Goal: Information Seeking & Learning: Learn about a topic

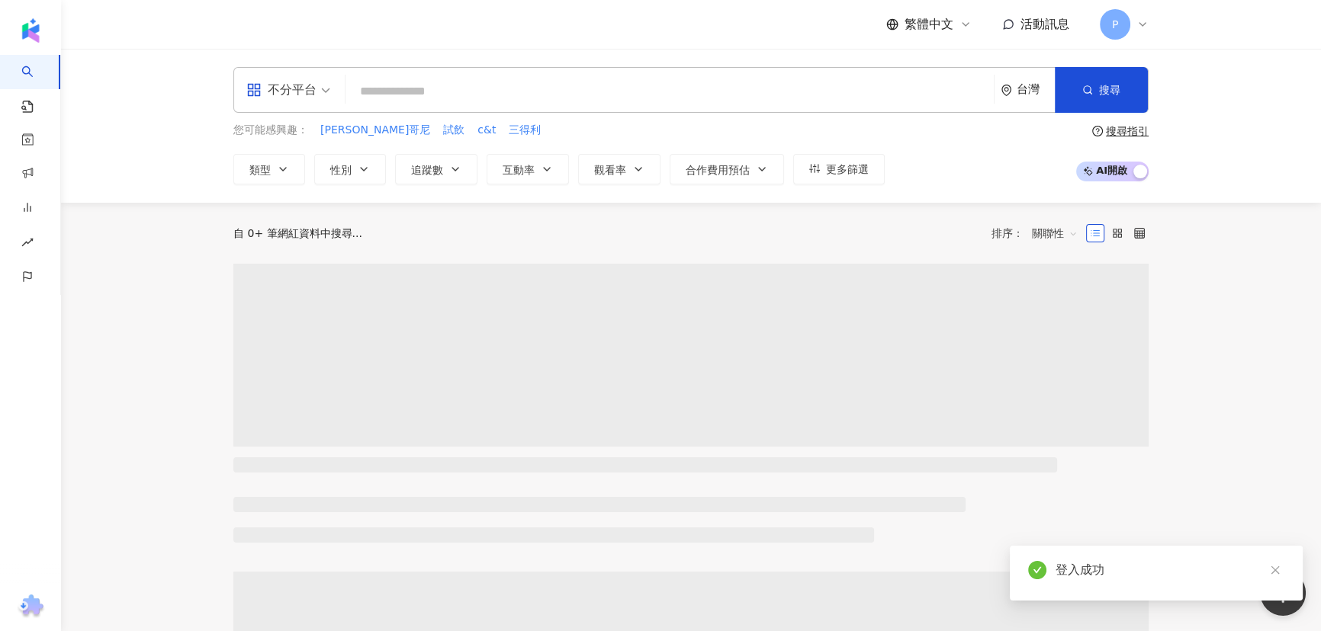
click at [597, 88] on input "search" at bounding box center [670, 91] width 636 height 29
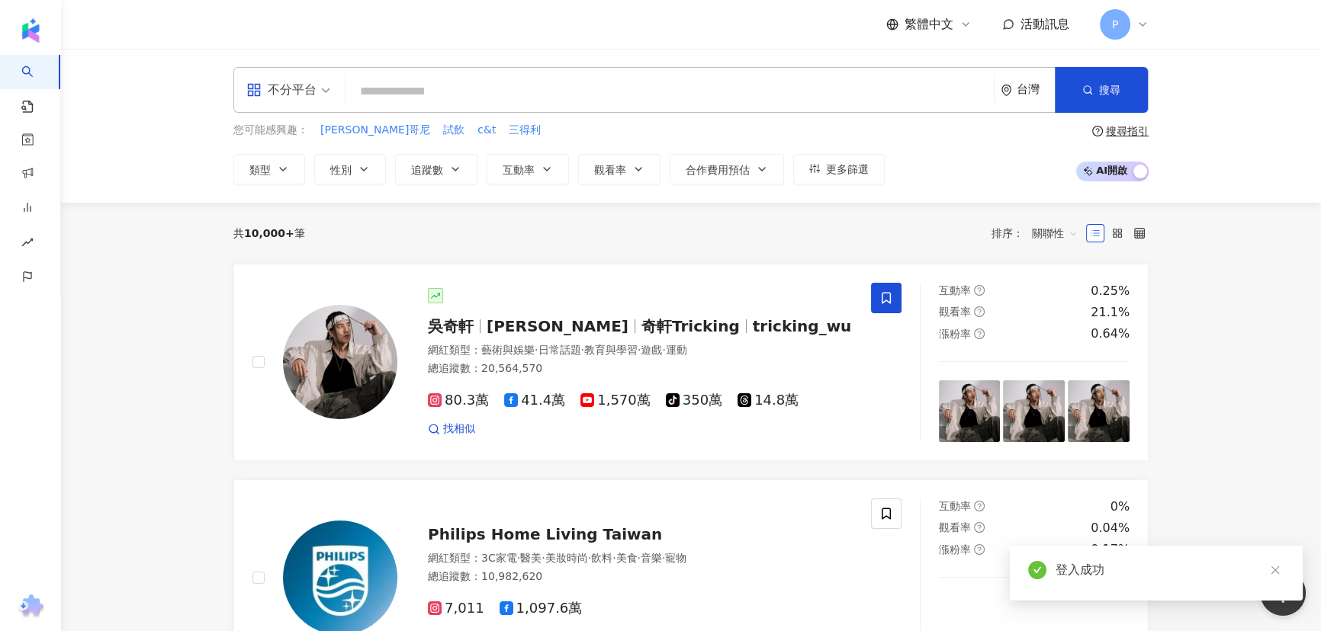
type input "*"
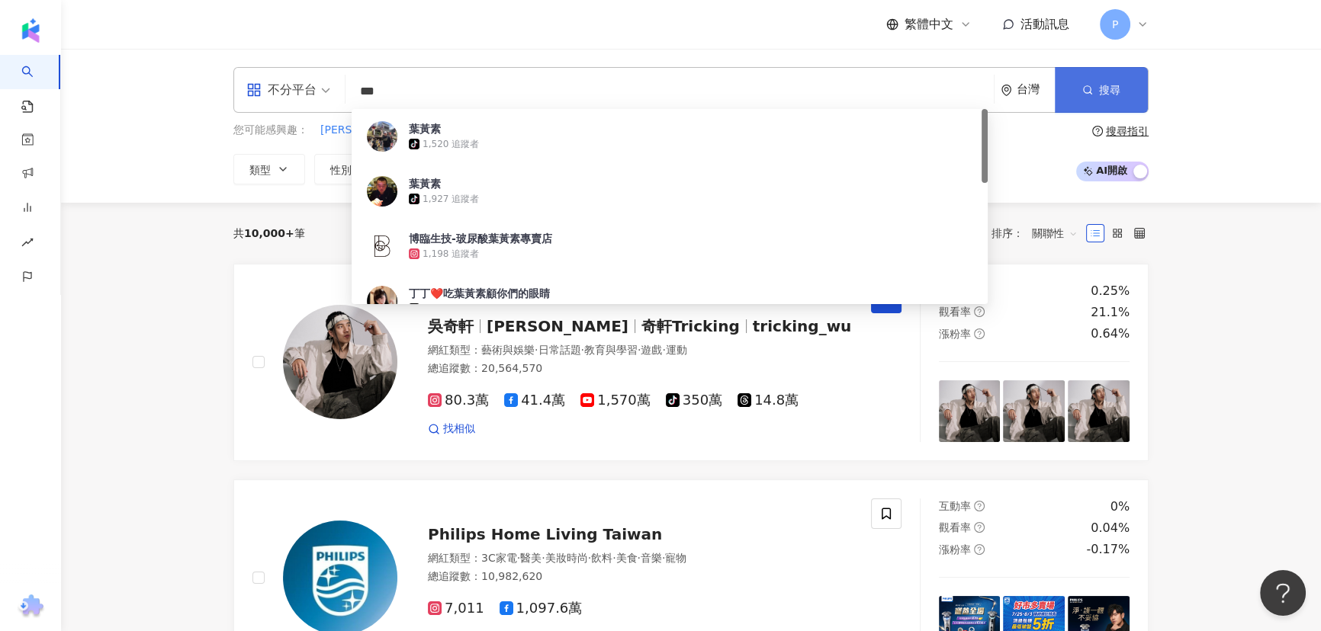
type input "***"
click at [1090, 84] on span "button" at bounding box center [1087, 90] width 11 height 12
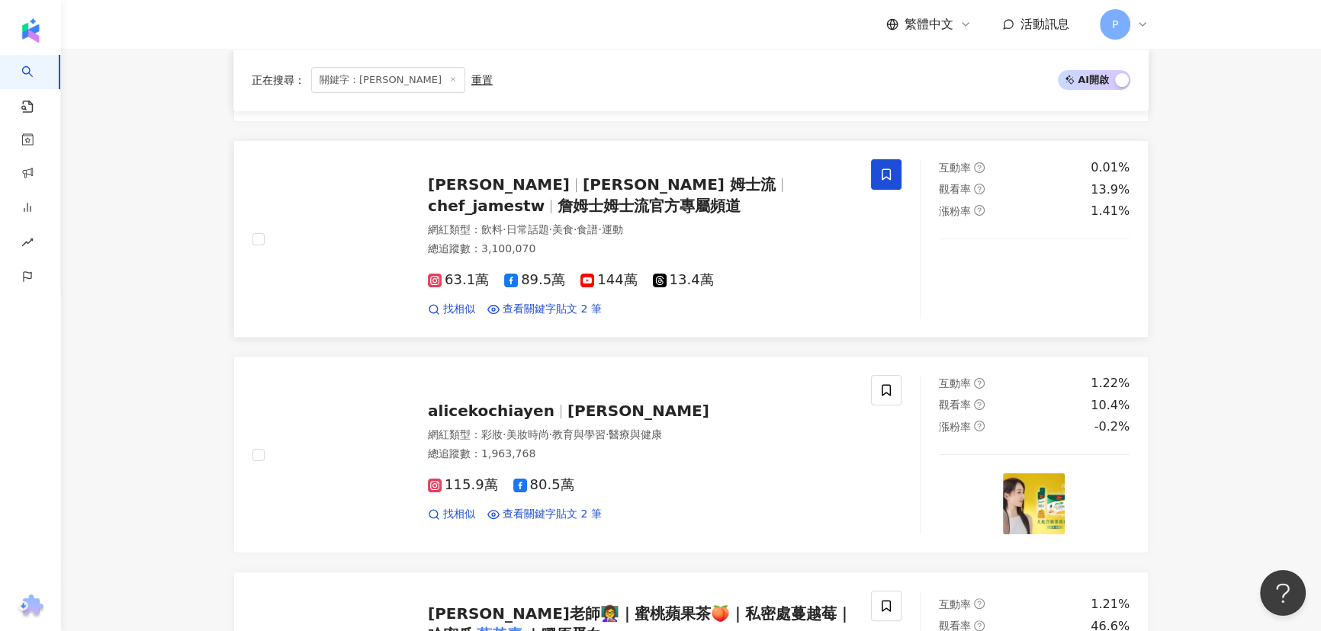
scroll to position [416, 0]
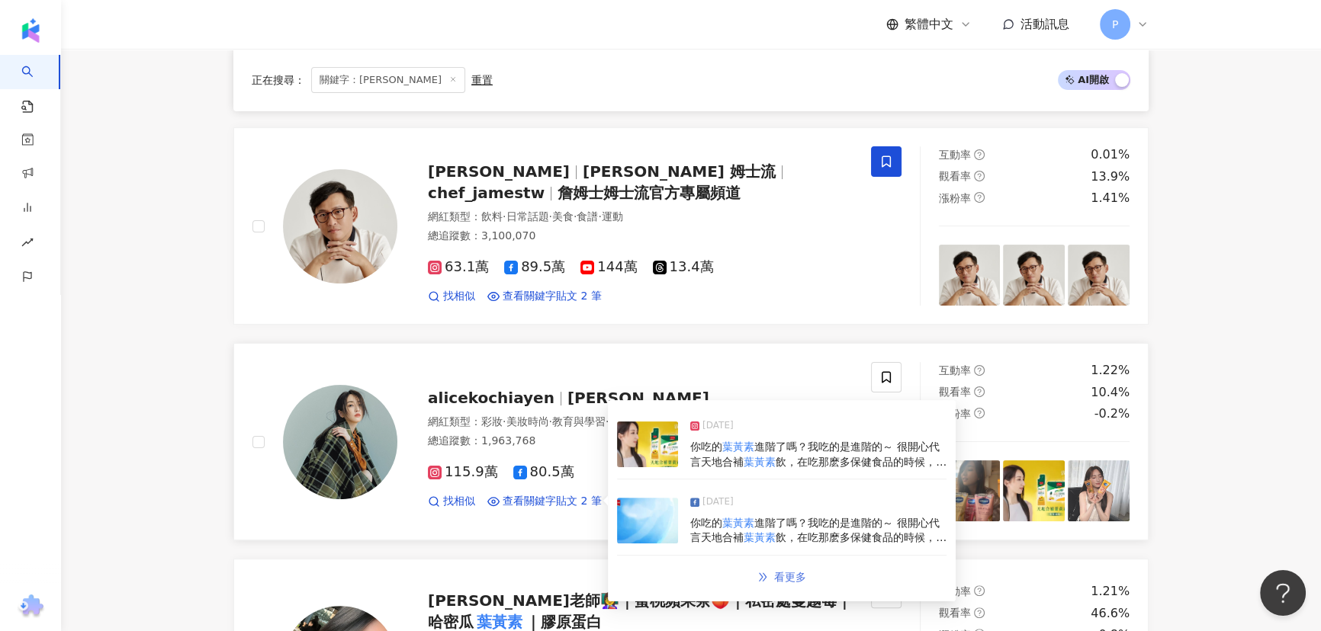
click at [771, 579] on link "看更多" at bounding box center [781, 577] width 81 height 31
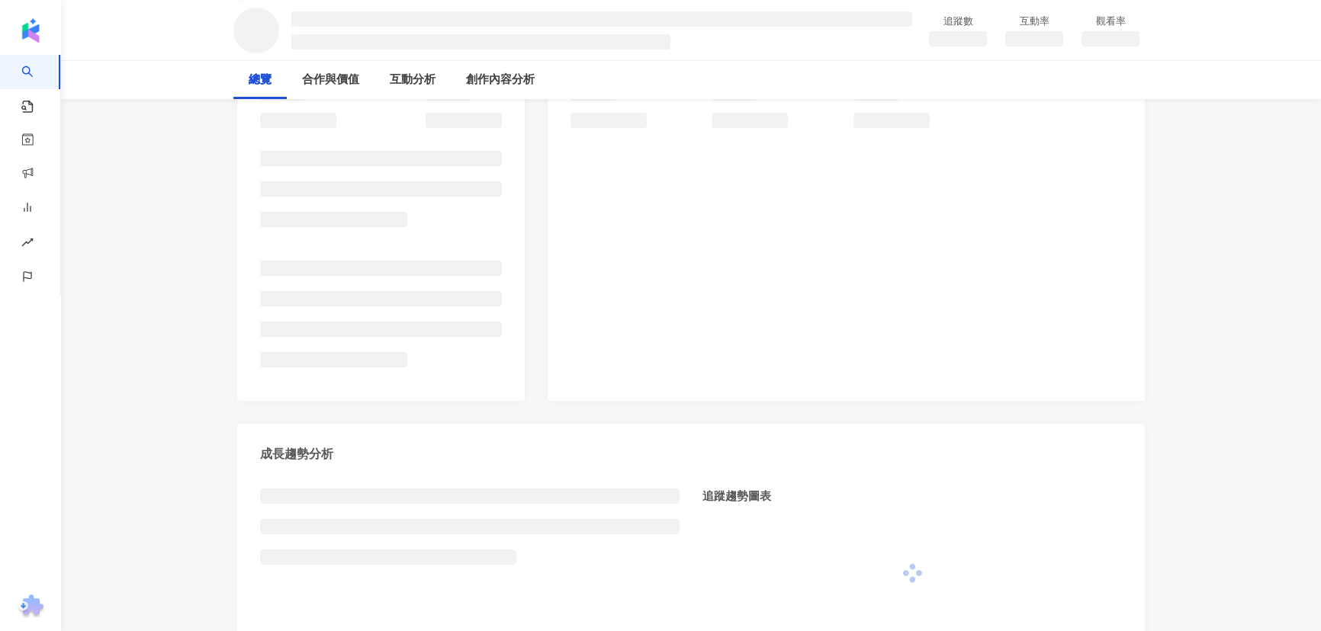
scroll to position [346, 0]
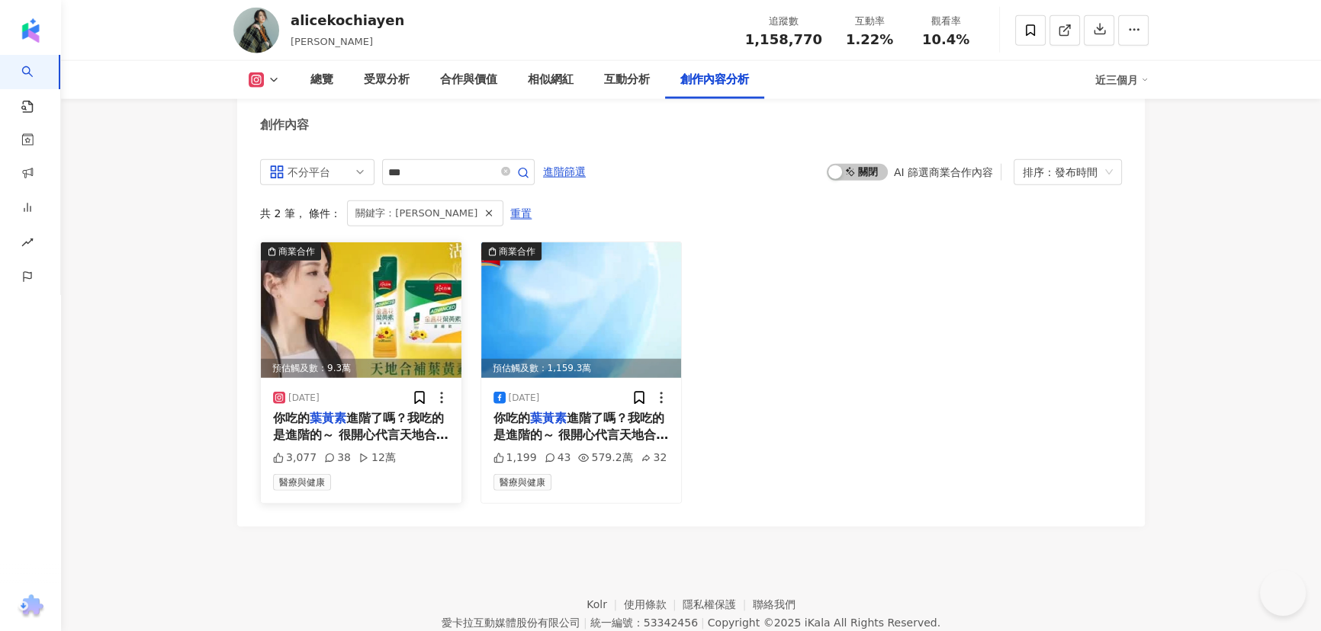
scroll to position [4675, 0]
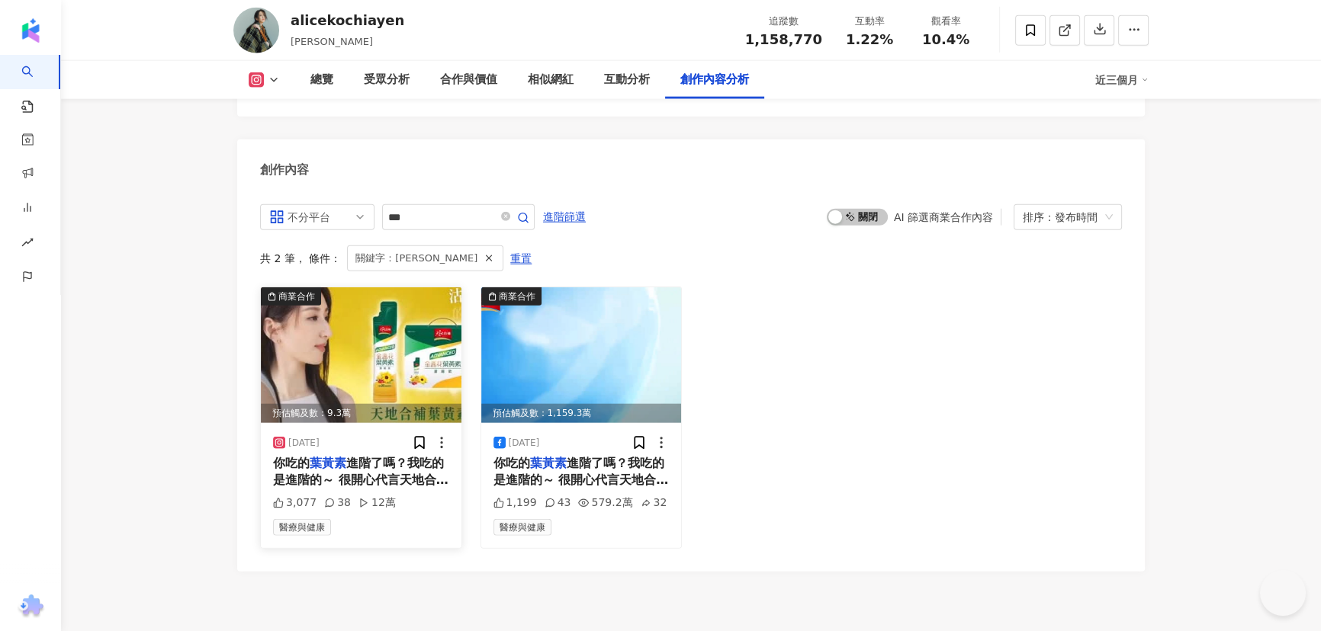
click at [384, 287] on img at bounding box center [361, 355] width 201 height 136
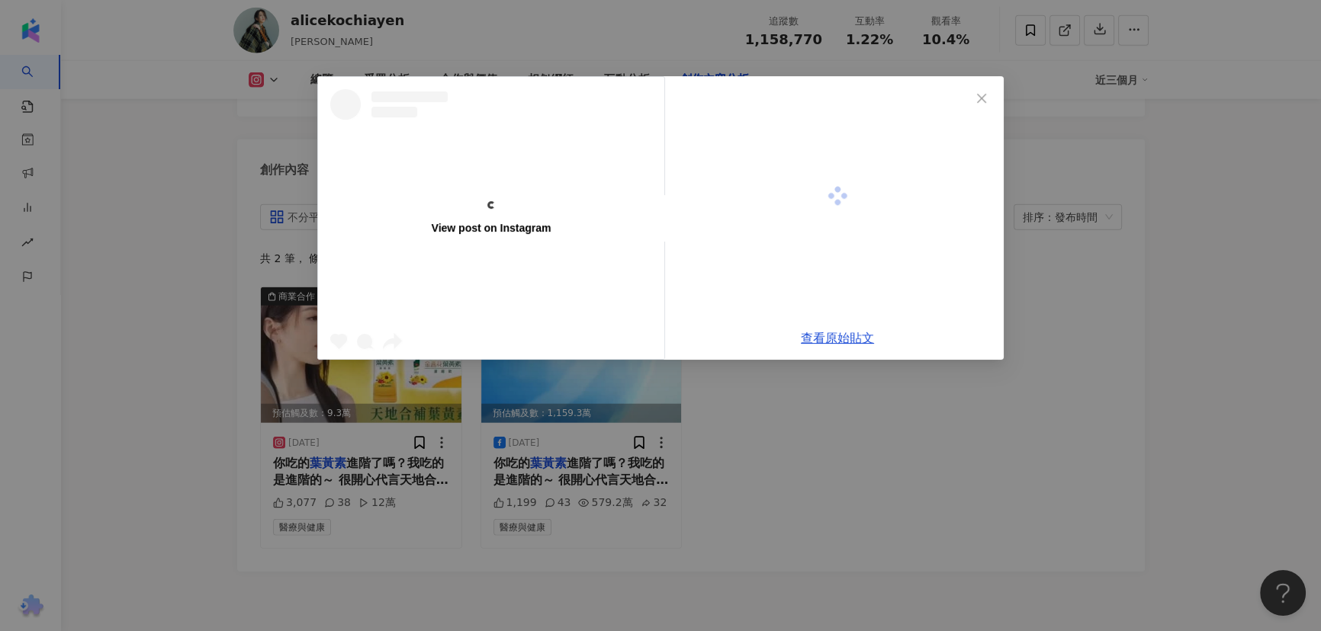
scroll to position [0, 0]
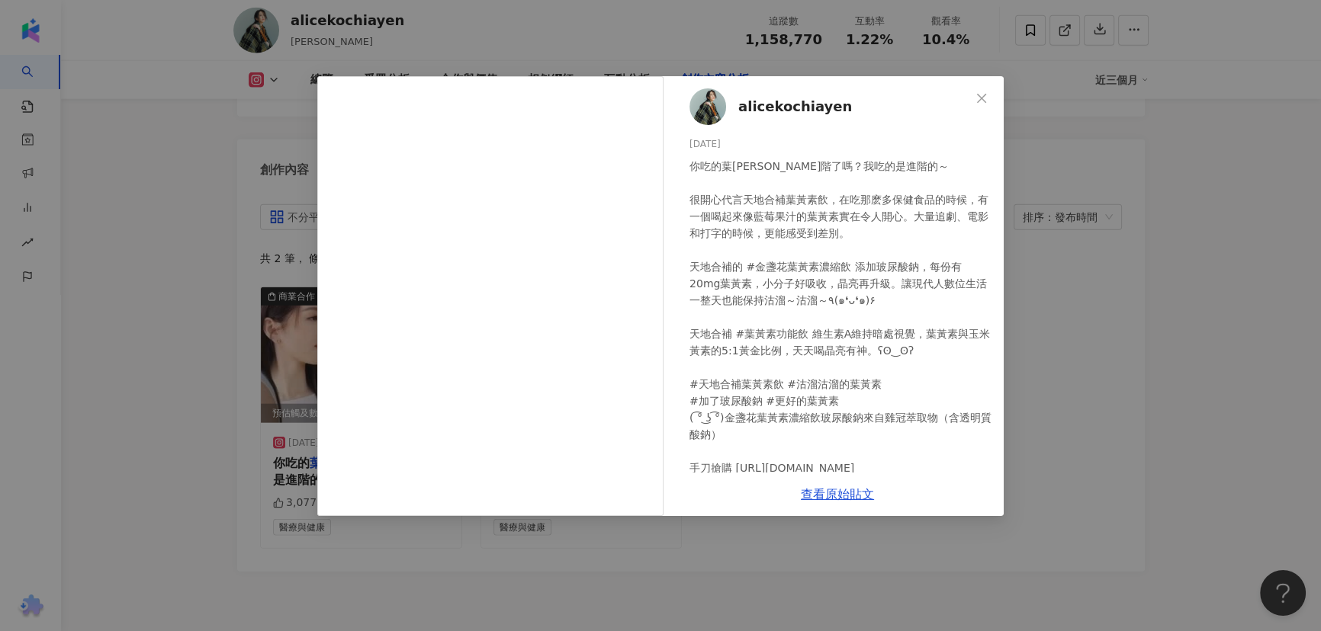
click at [1104, 256] on div "alicekochiayen 2025/7/21 你吃的葉黃素進階了嗎？我吃的是進階的～ 很開心代言天地合補葉黃素飲，在吃那麽多保健食品的時候，有一個喝起來像…" at bounding box center [660, 315] width 1321 height 631
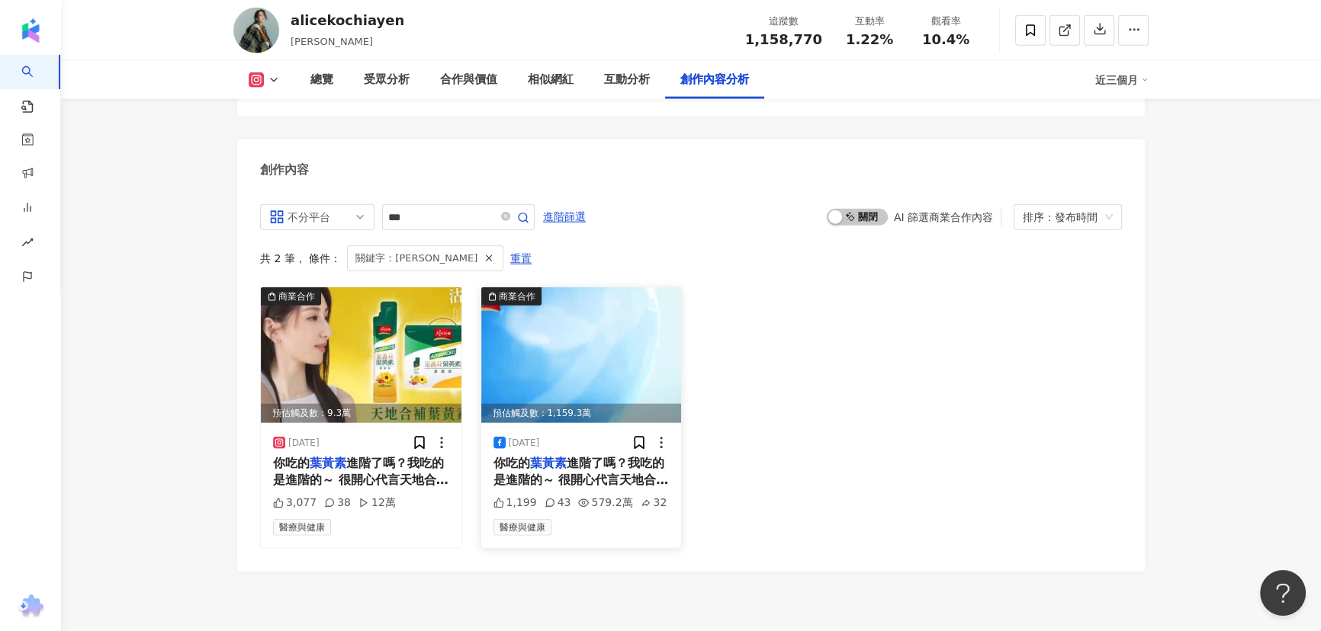
click at [629, 338] on img at bounding box center [581, 355] width 201 height 136
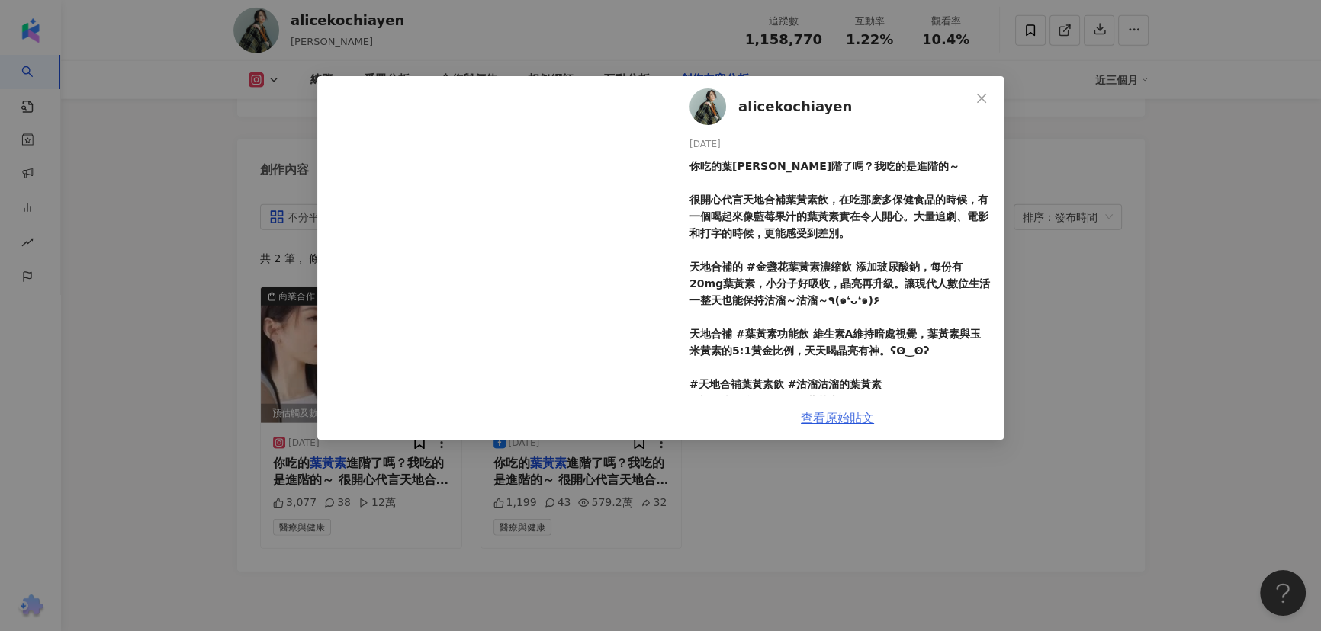
click at [835, 421] on link "查看原始貼文" at bounding box center [837, 418] width 73 height 14
click at [1138, 403] on div "alicekochiayen 2025/7/21 你吃的葉黃素進階了嗎？我吃的是進階的～ 很開心代言天地合補葉黃素飲，在吃那麽多保健食品的時候，有一個喝起來像…" at bounding box center [660, 315] width 1321 height 631
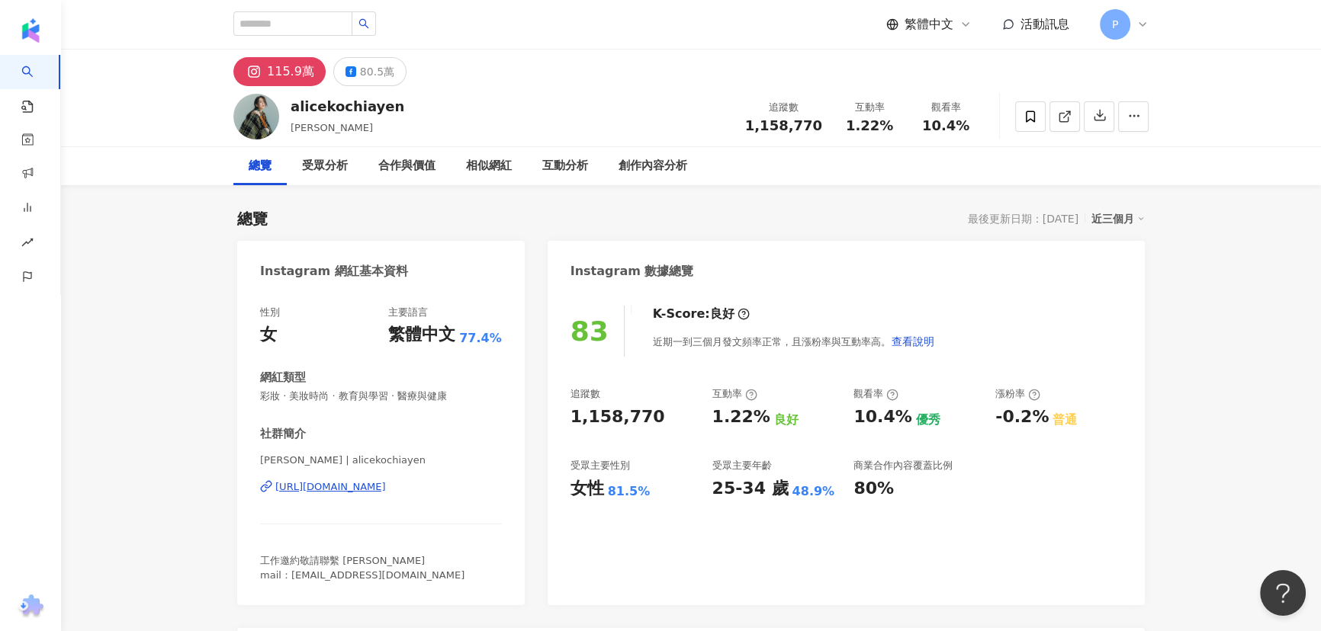
click at [1113, 28] on span "P" at bounding box center [1115, 24] width 6 height 17
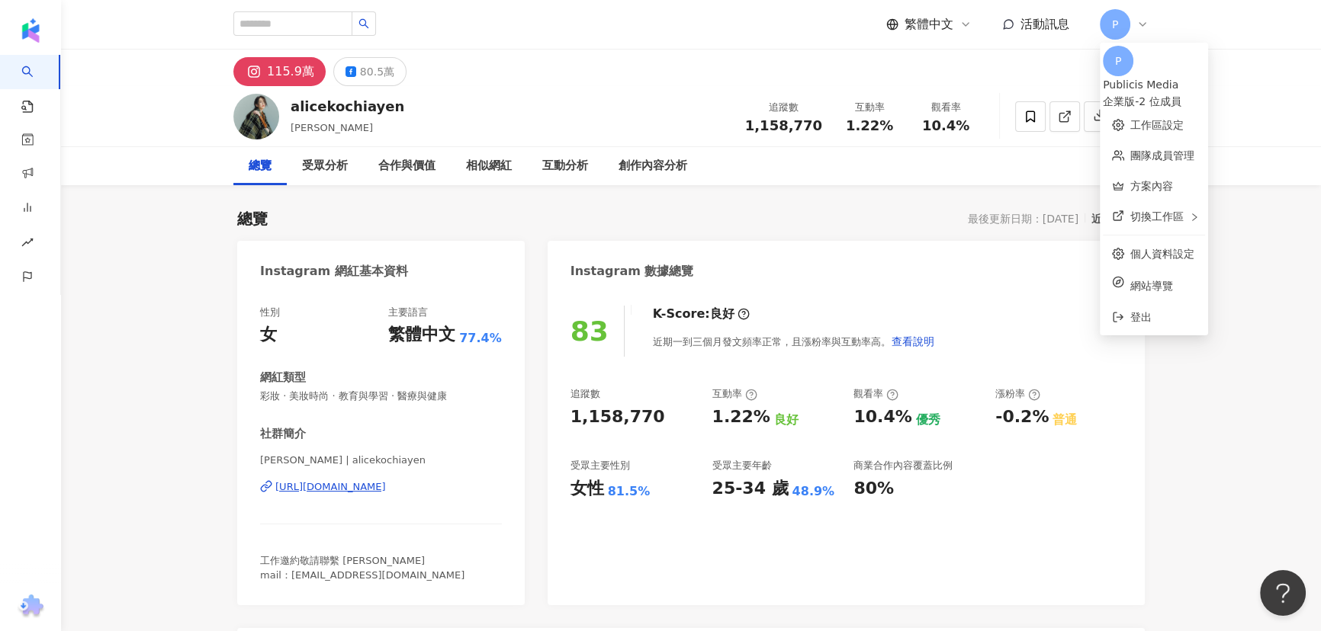
click at [1203, 93] on div "企業版 - 2 位成員" at bounding box center [1154, 101] width 102 height 17
click at [1200, 93] on div "企業版 - 2 位成員" at bounding box center [1154, 101] width 102 height 17
click at [736, 79] on div "115.9萬 80.5萬" at bounding box center [691, 68] width 976 height 37
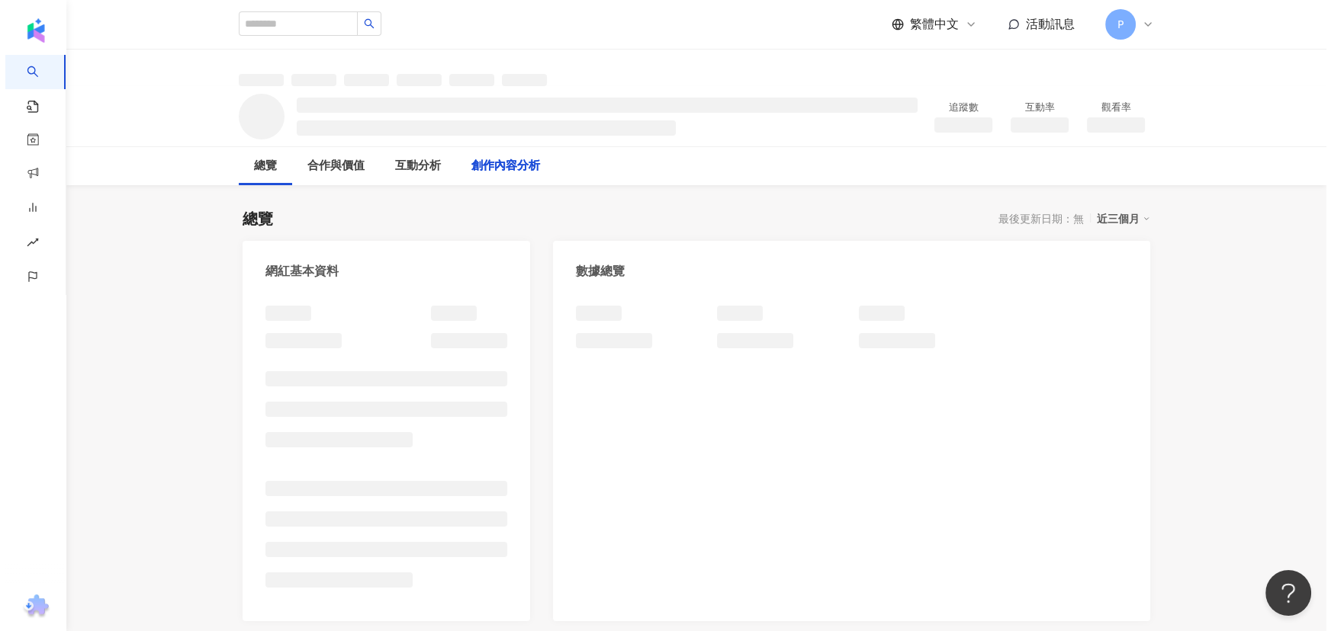
scroll to position [1673, 0]
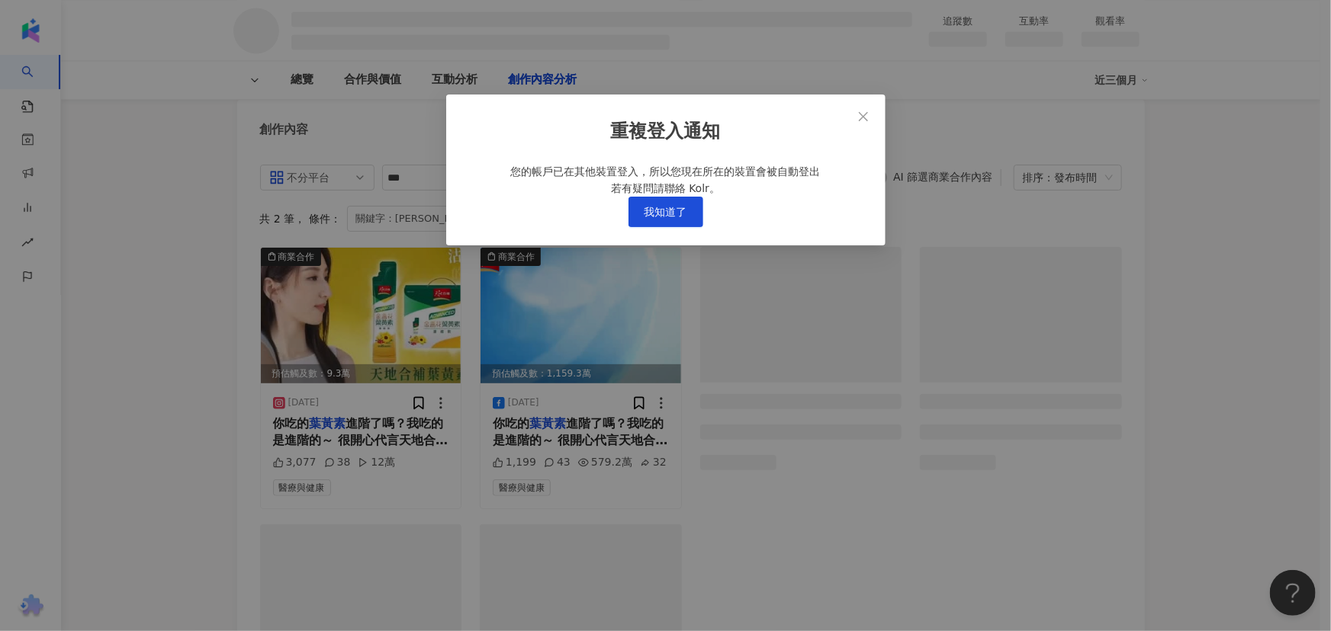
click at [676, 218] on span "我知道了" at bounding box center [665, 212] width 43 height 12
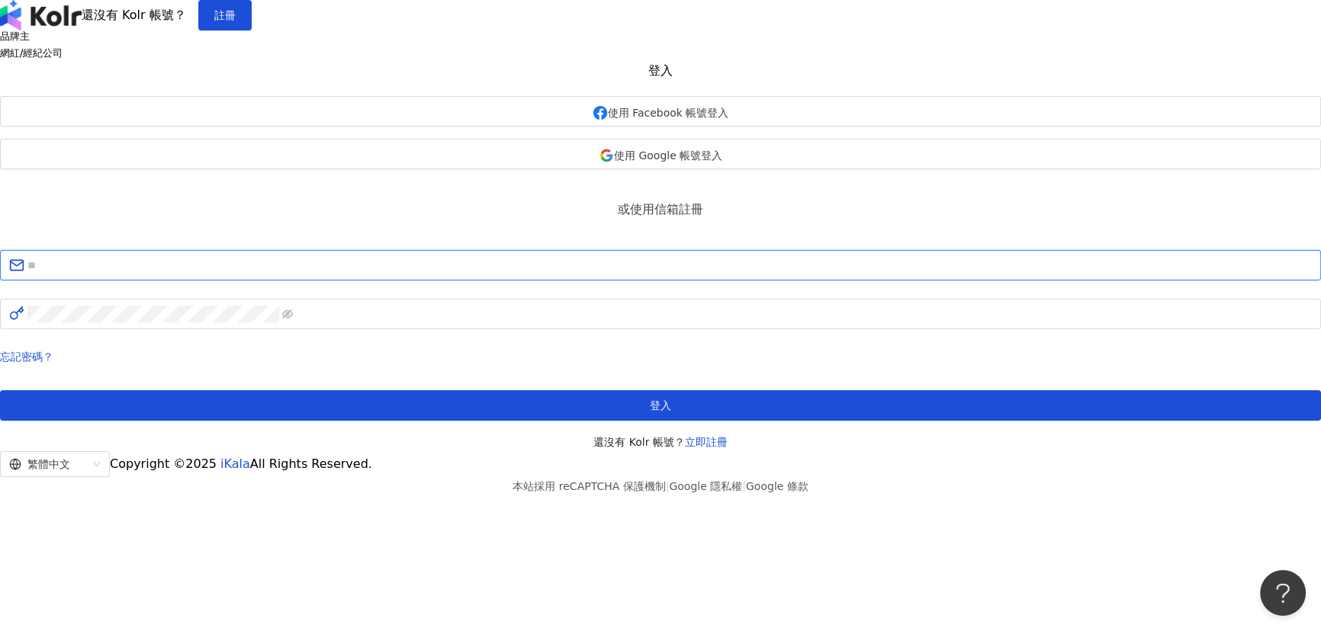
type input "**********"
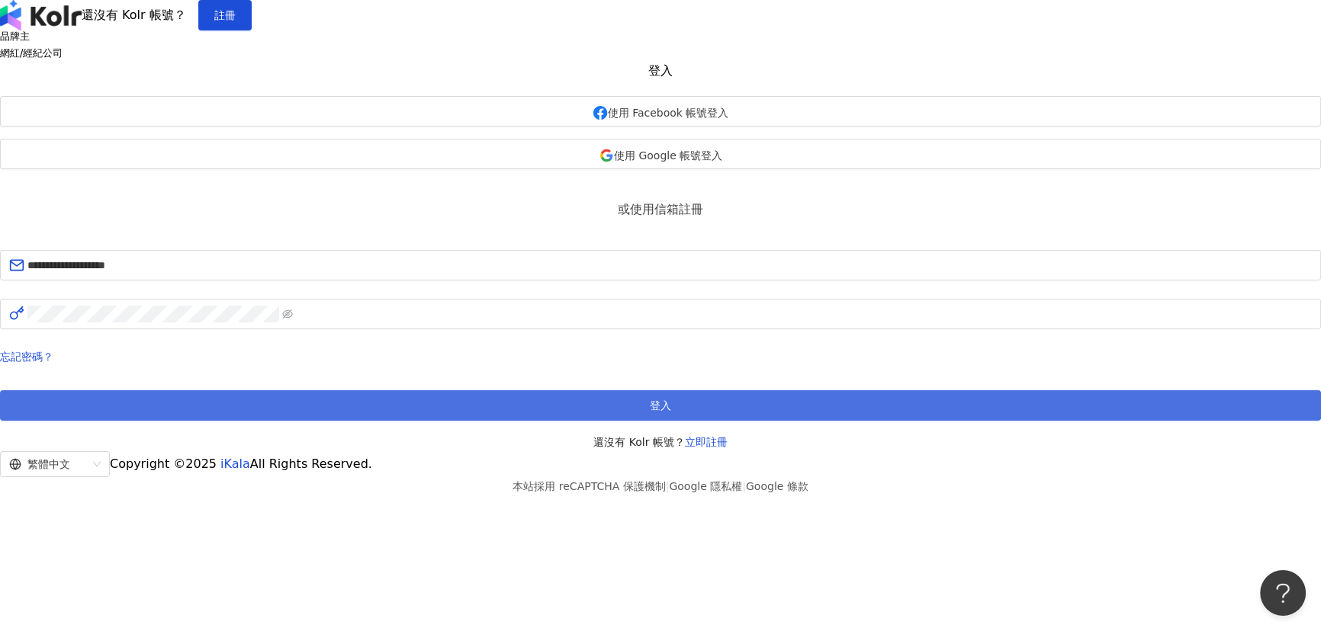
click at [693, 421] on button "登入" at bounding box center [660, 405] width 1321 height 31
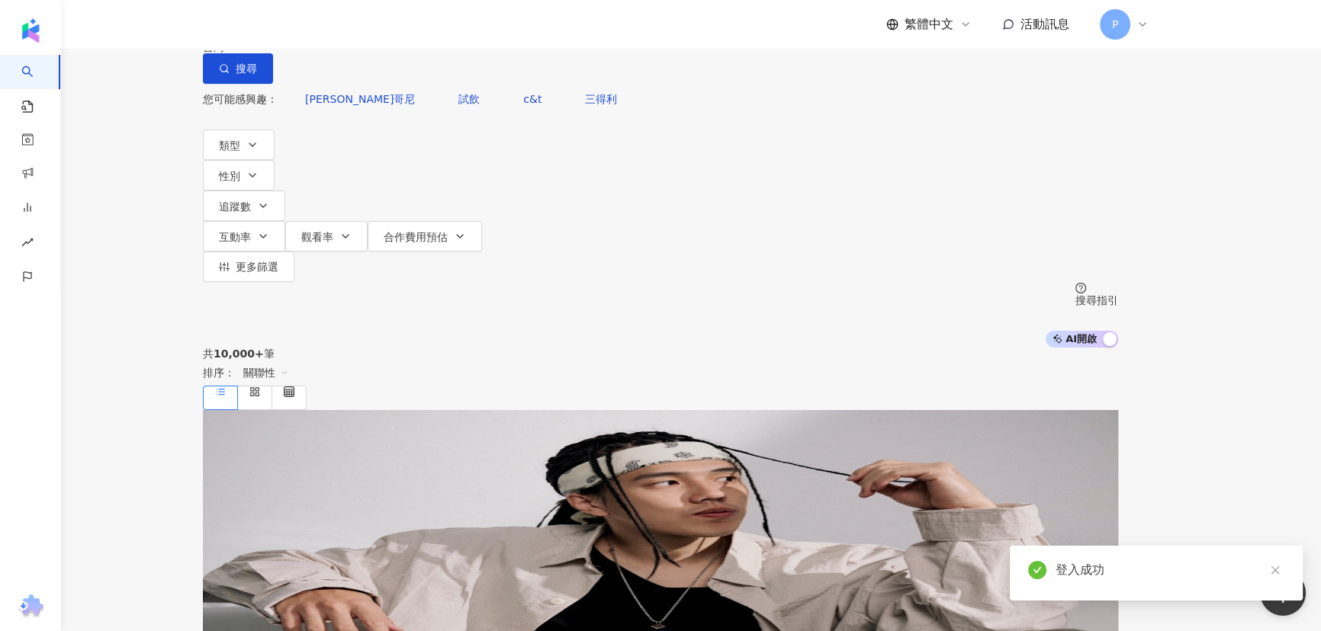
click at [425, 29] on input "search" at bounding box center [363, 14] width 124 height 29
type input "***"
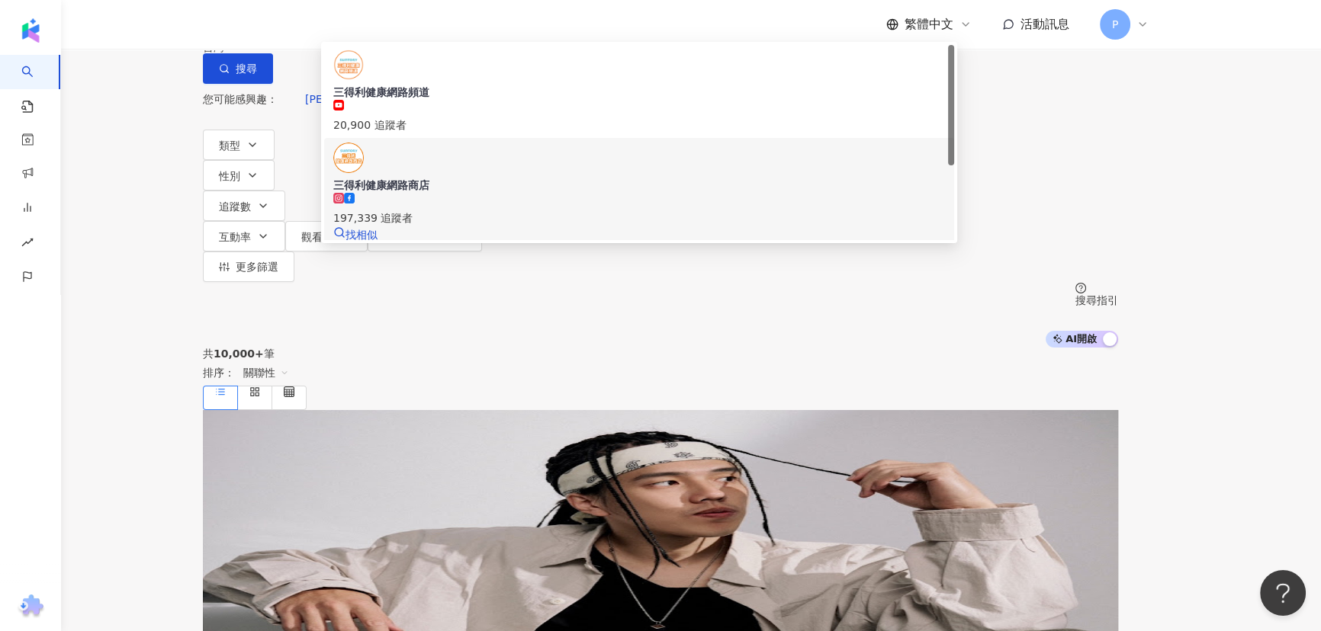
drag, startPoint x: 475, startPoint y: 140, endPoint x: 501, endPoint y: 207, distance: 72.7
click at [506, 206] on div "三得利健康網路頻道 20,900 追蹤者 三得利健康網路商店 197,339 追蹤者 找相似 強冽-196度c 23,128 追蹤者 台灣三得利 1,640 …" at bounding box center [639, 286] width 630 height 482
click at [488, 210] on div "197,339 追蹤者" at bounding box center [639, 218] width 612 height 17
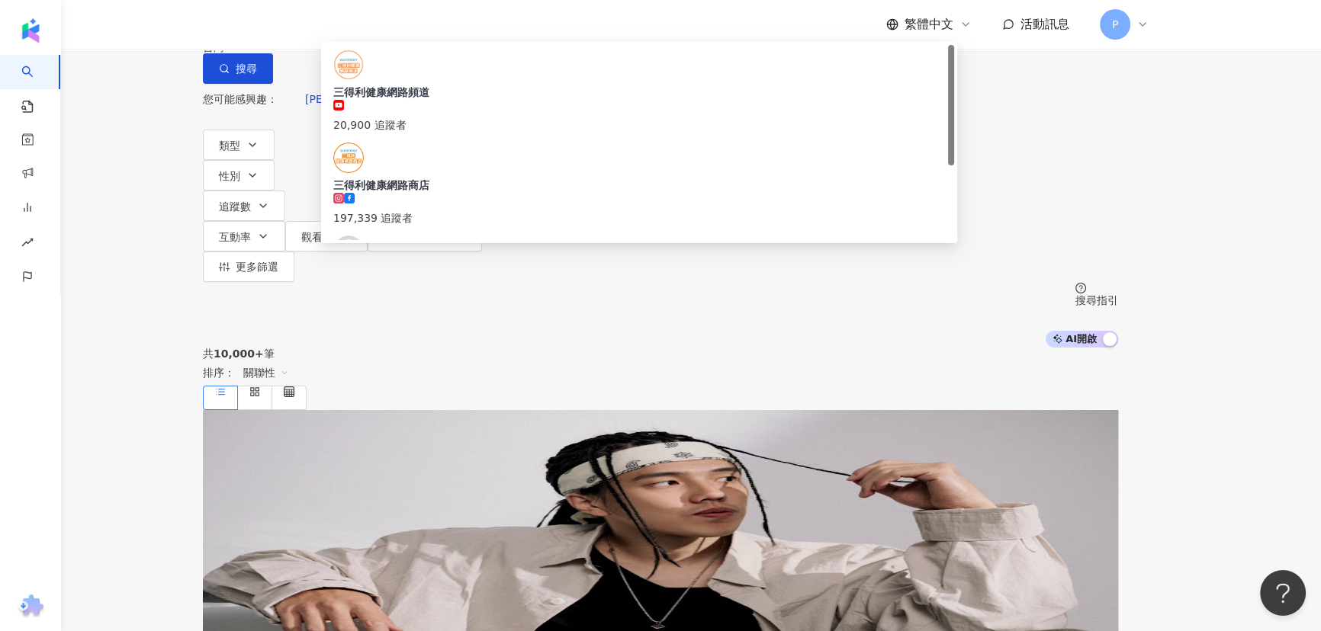
type input "**"
click at [534, 271] on span "桂格 天地合補健康進行式" at bounding box center [639, 278] width 612 height 15
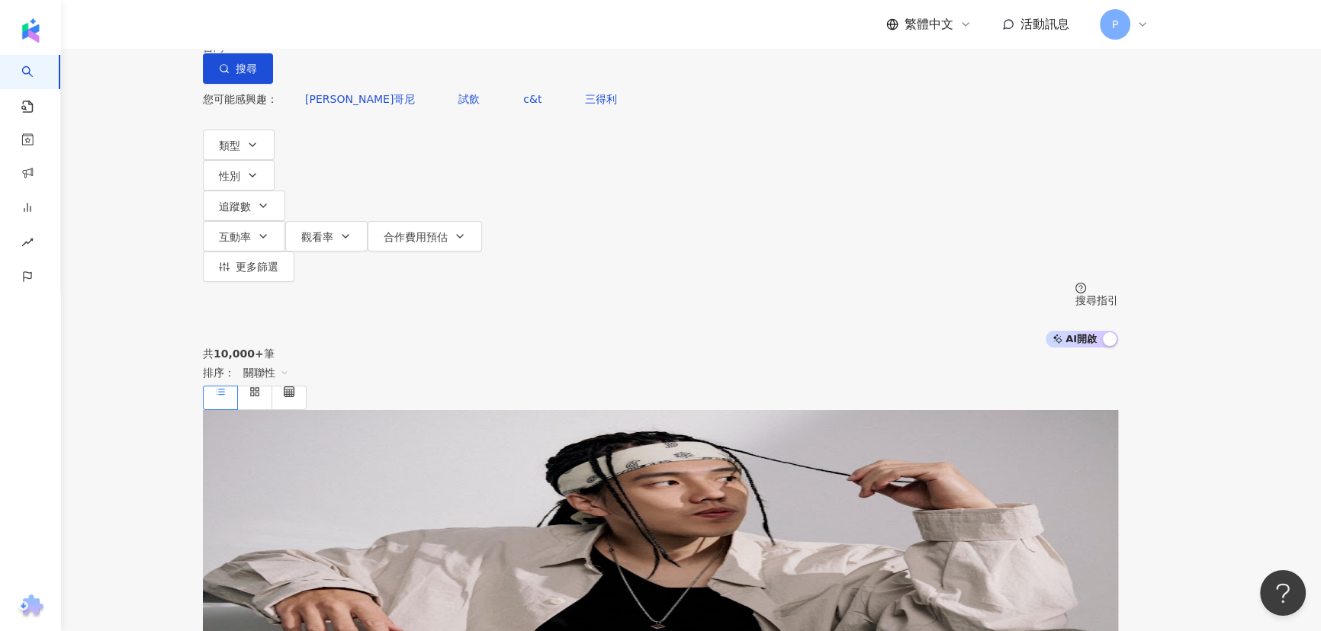
click at [425, 29] on input "search" at bounding box center [363, 14] width 124 height 29
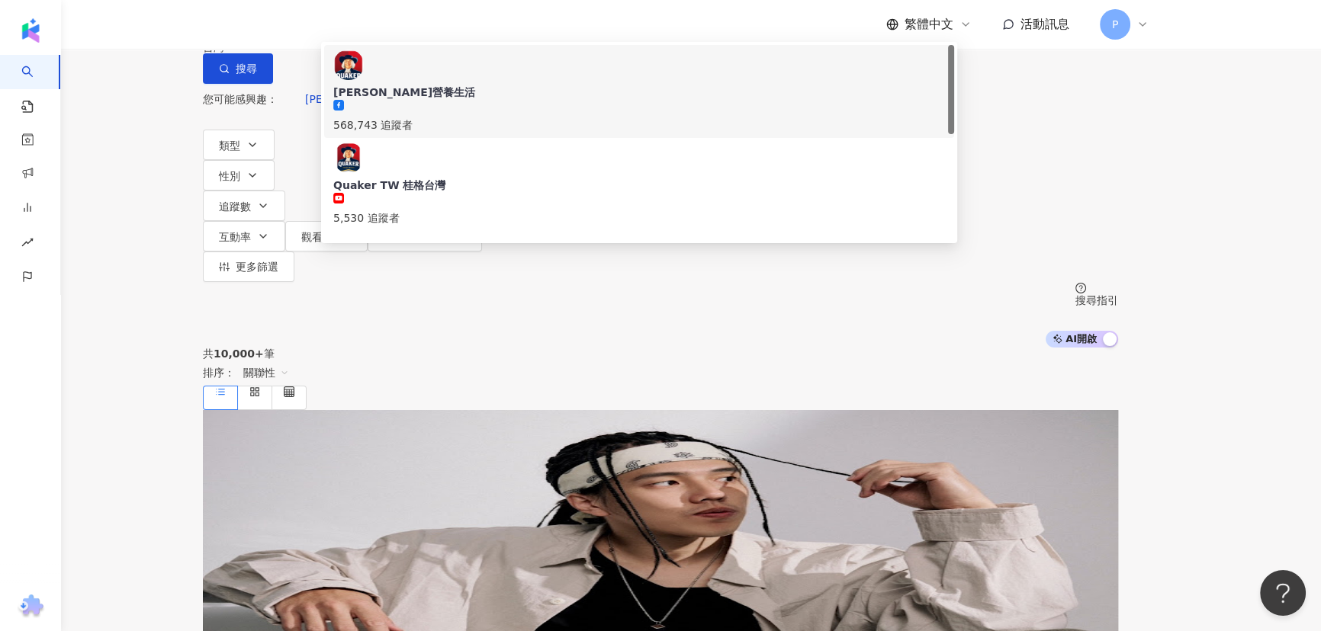
type input "**"
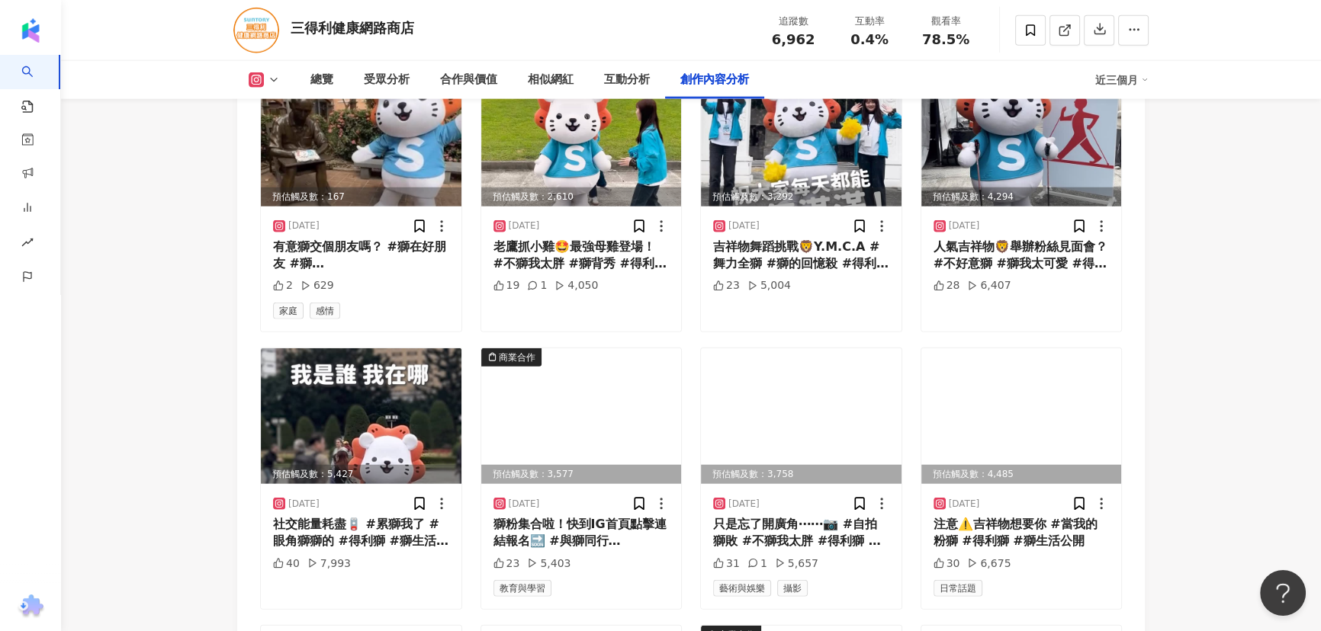
scroll to position [4437, 0]
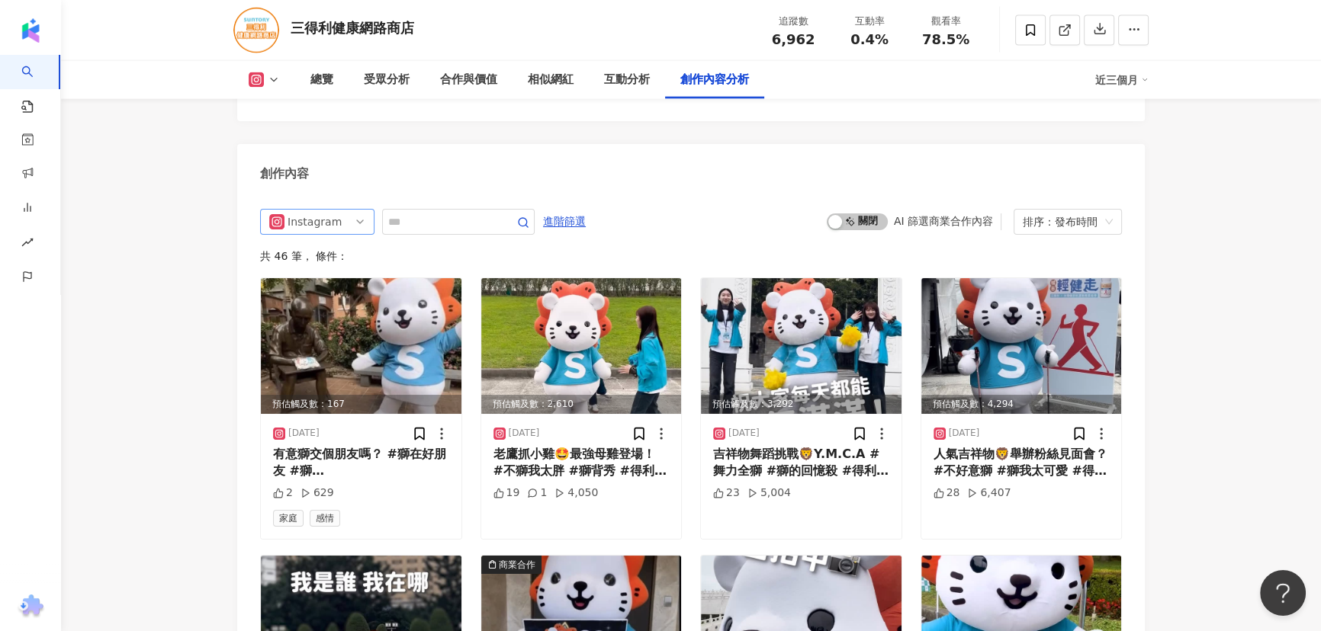
click at [352, 234] on span "Instagram" at bounding box center [317, 222] width 96 height 24
click at [323, 313] on div "Facebook" at bounding box center [316, 305] width 50 height 17
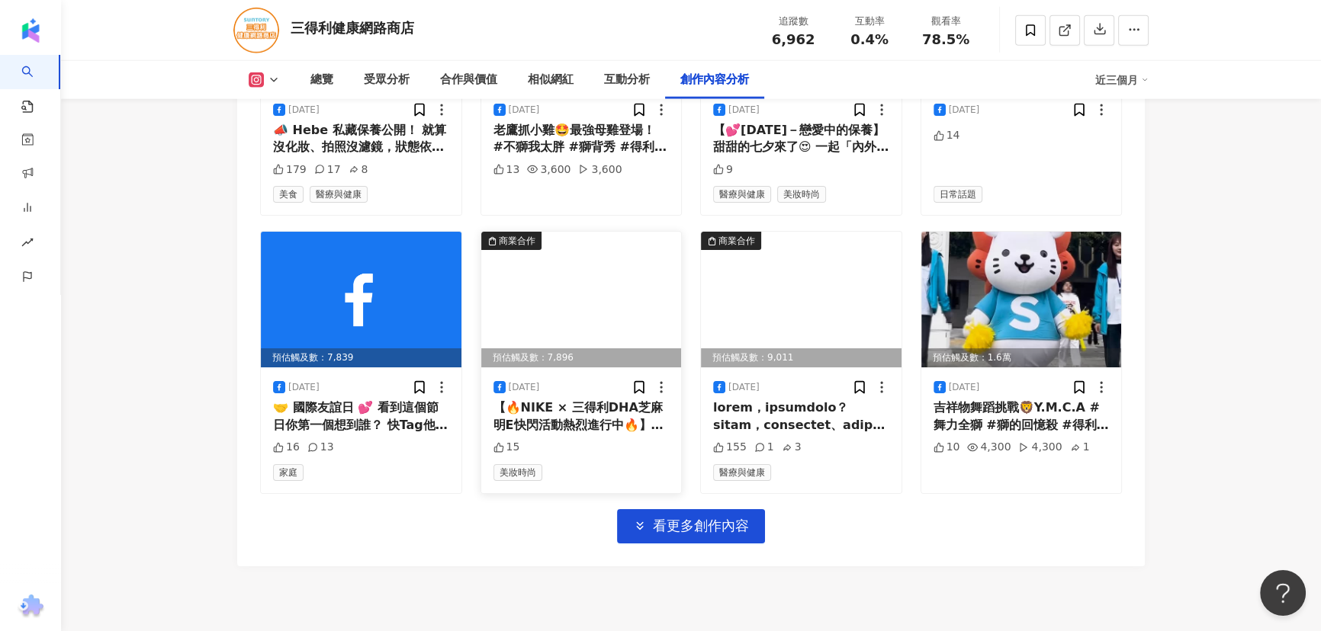
scroll to position [5048, 0]
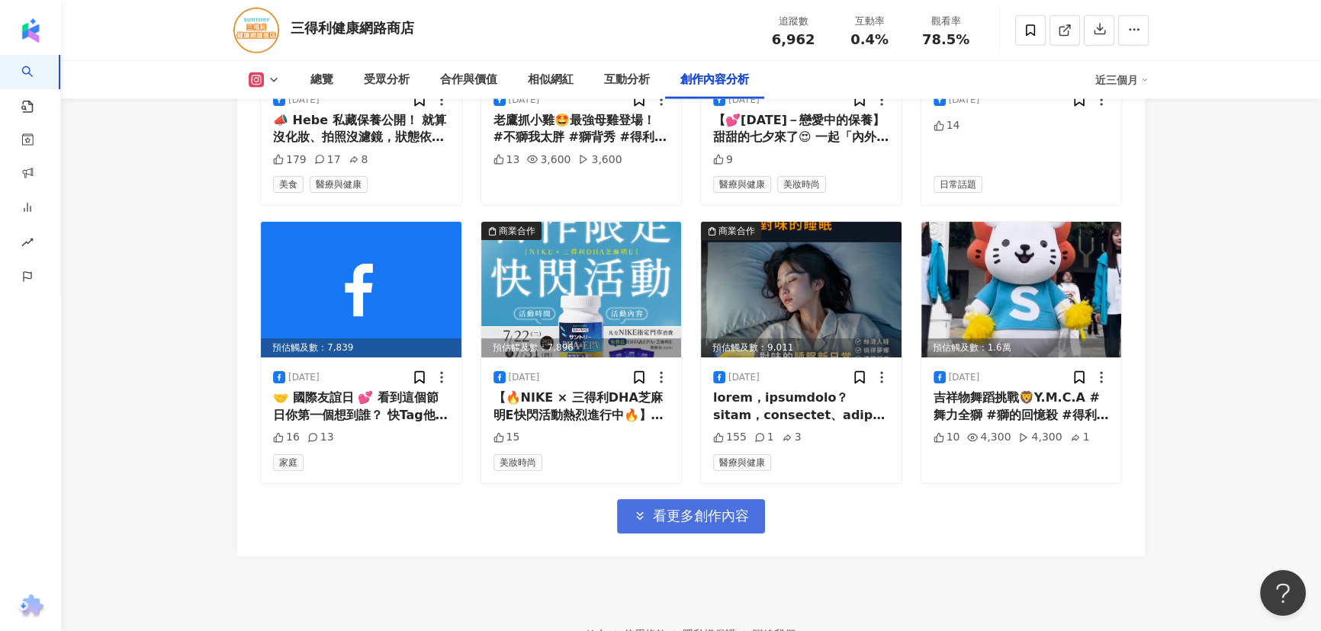
click at [724, 525] on span "看更多創作內容" at bounding box center [701, 516] width 96 height 17
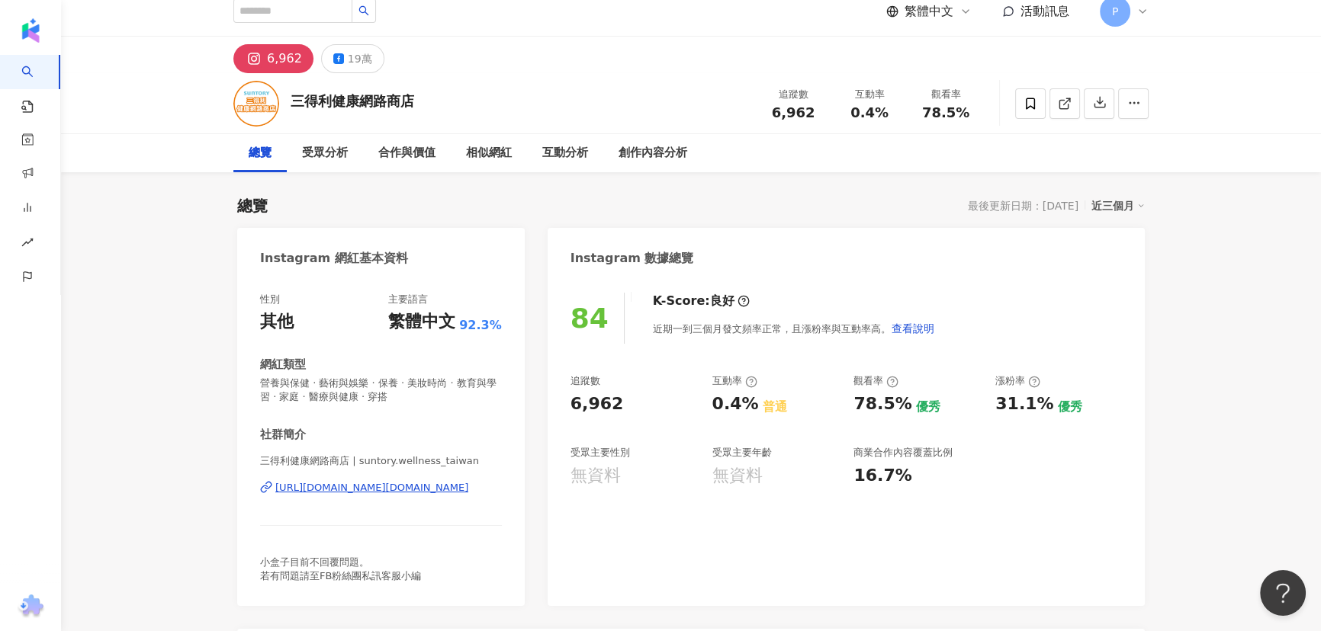
scroll to position [0, 0]
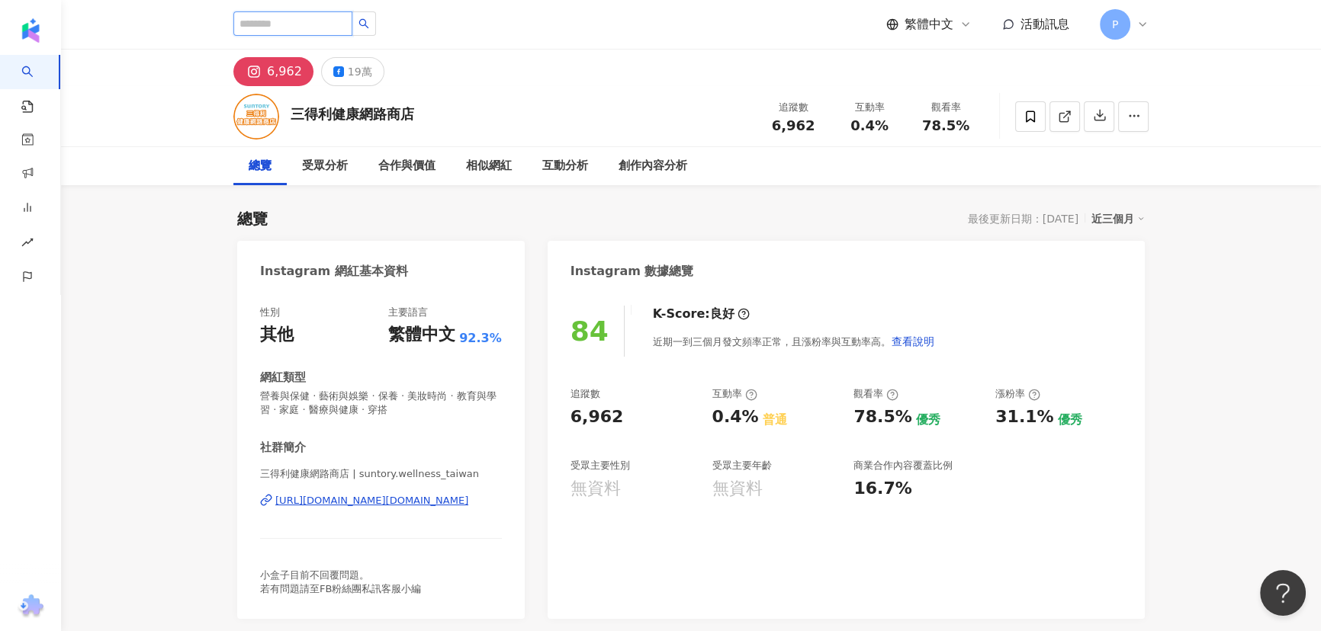
click at [291, 24] on input "search" at bounding box center [292, 23] width 119 height 24
type input "*"
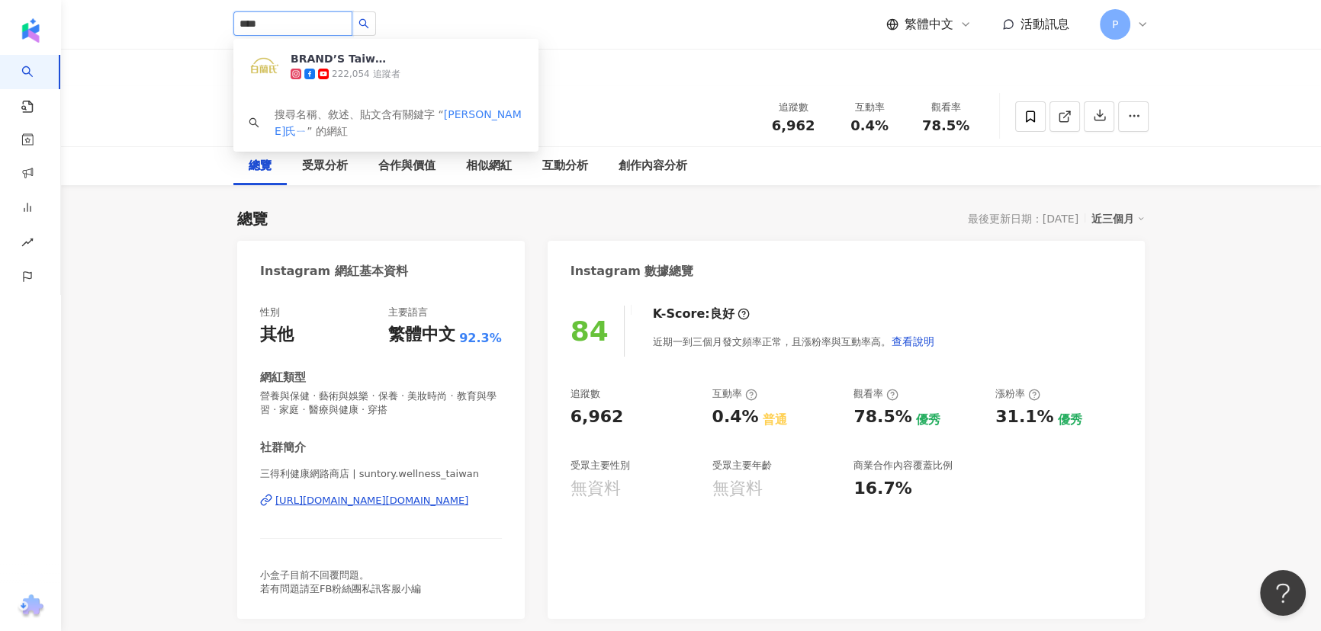
type input "***"
click at [379, 75] on div "222,054 追蹤者" at bounding box center [366, 74] width 68 height 13
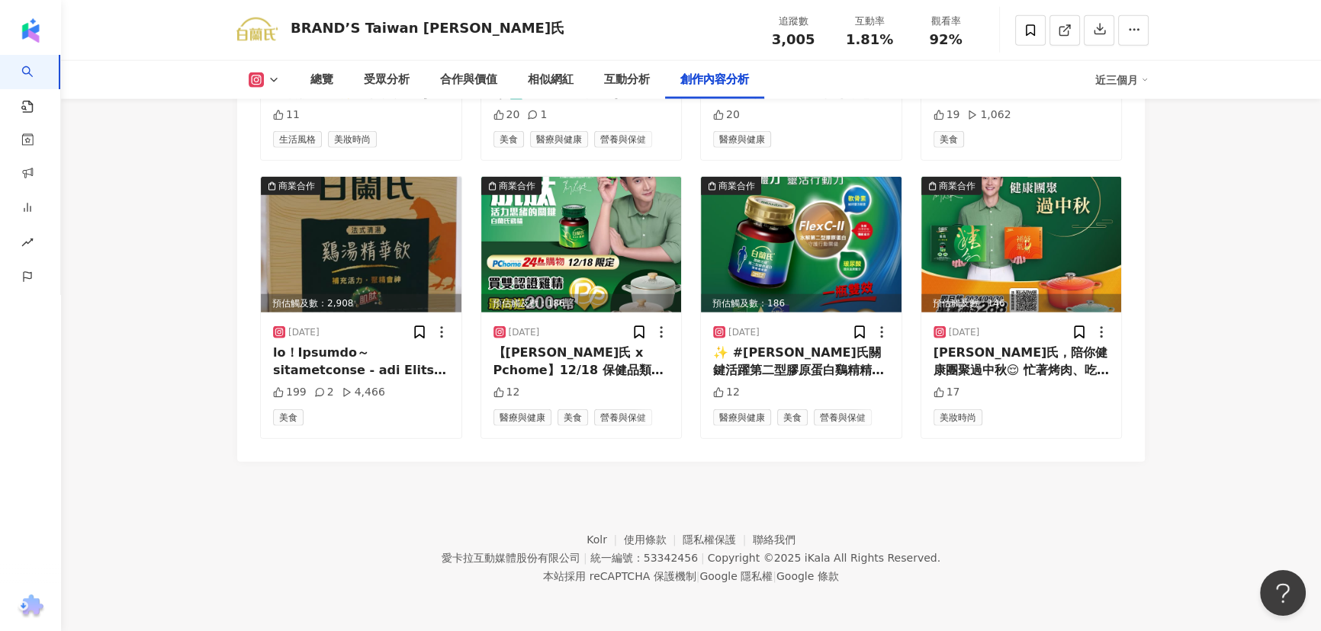
scroll to position [4238, 0]
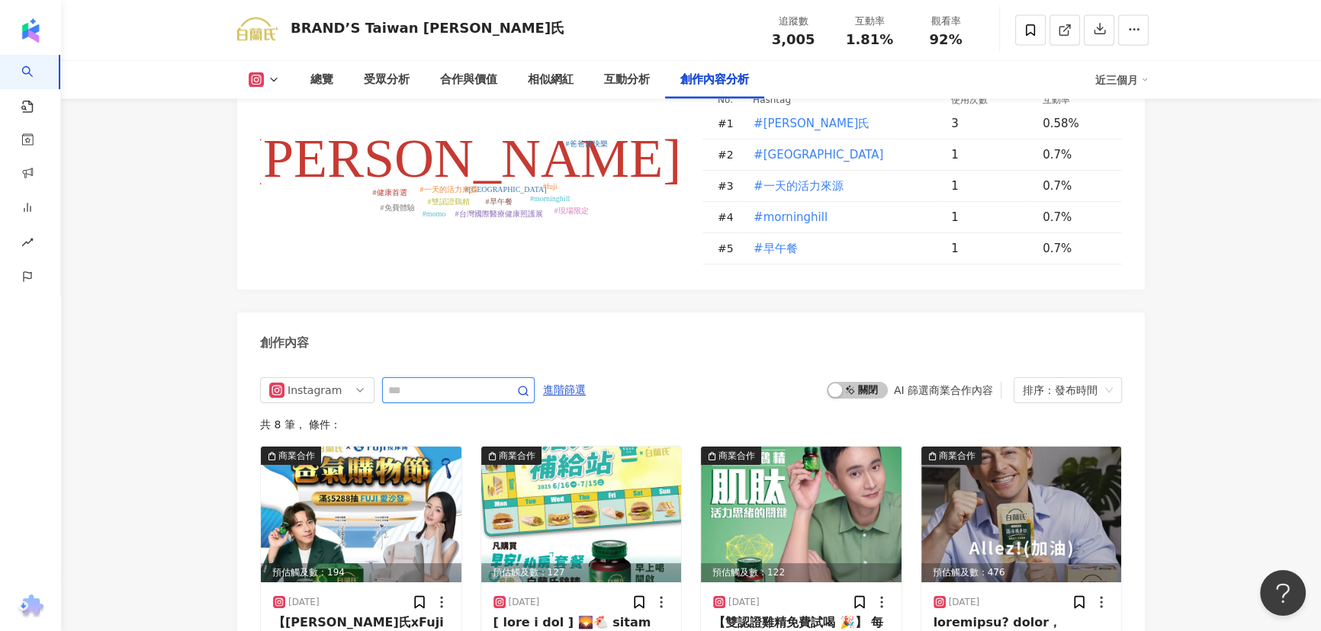
click at [490, 391] on input "text" at bounding box center [441, 390] width 107 height 18
type input "***"
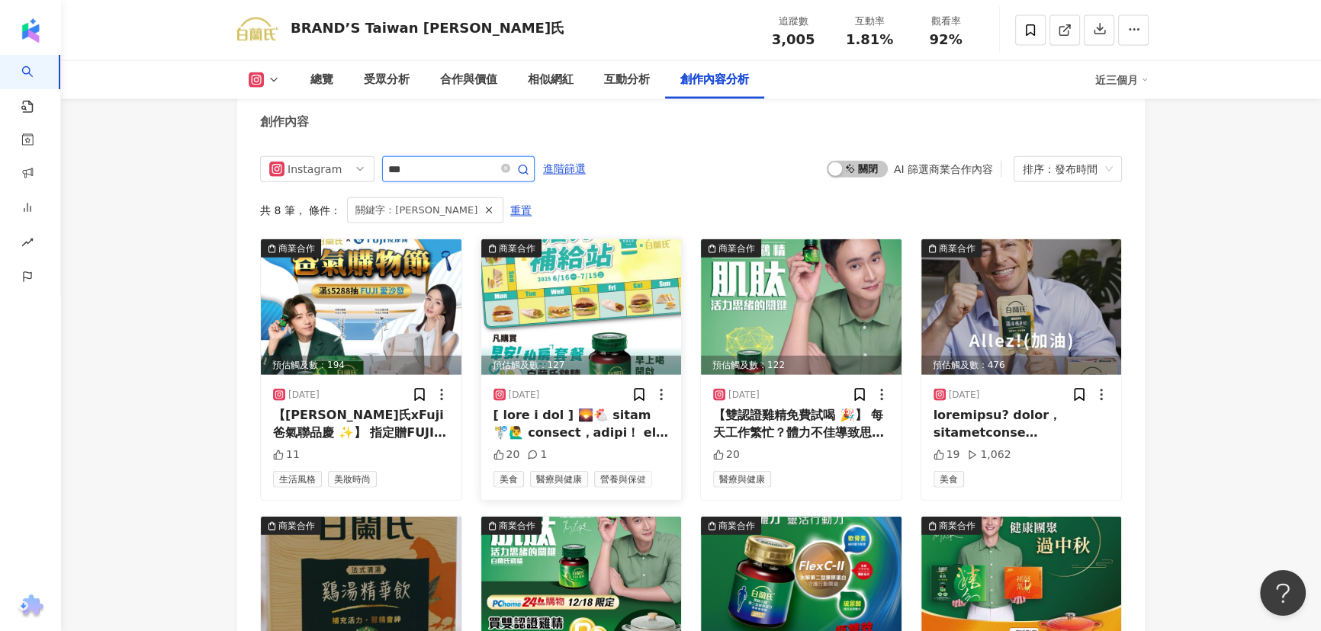
scroll to position [4372, 0]
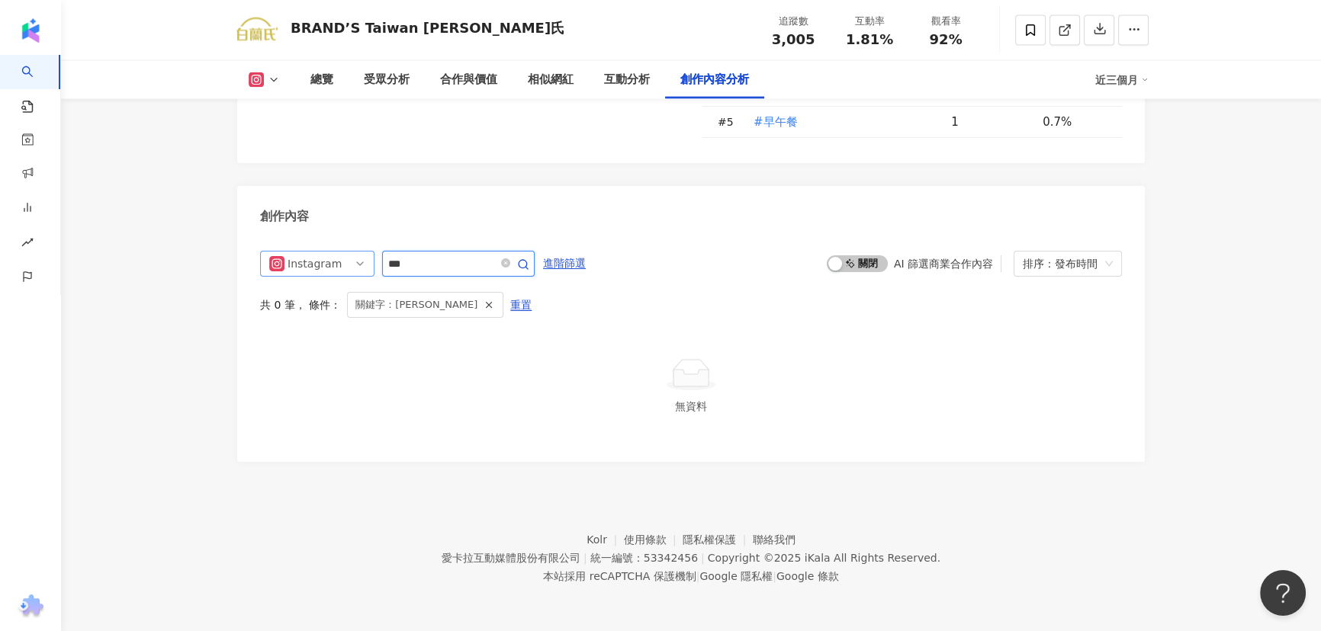
click at [361, 267] on span "Instagram" at bounding box center [317, 264] width 96 height 24
click at [330, 342] on div "Facebook" at bounding box center [316, 347] width 50 height 17
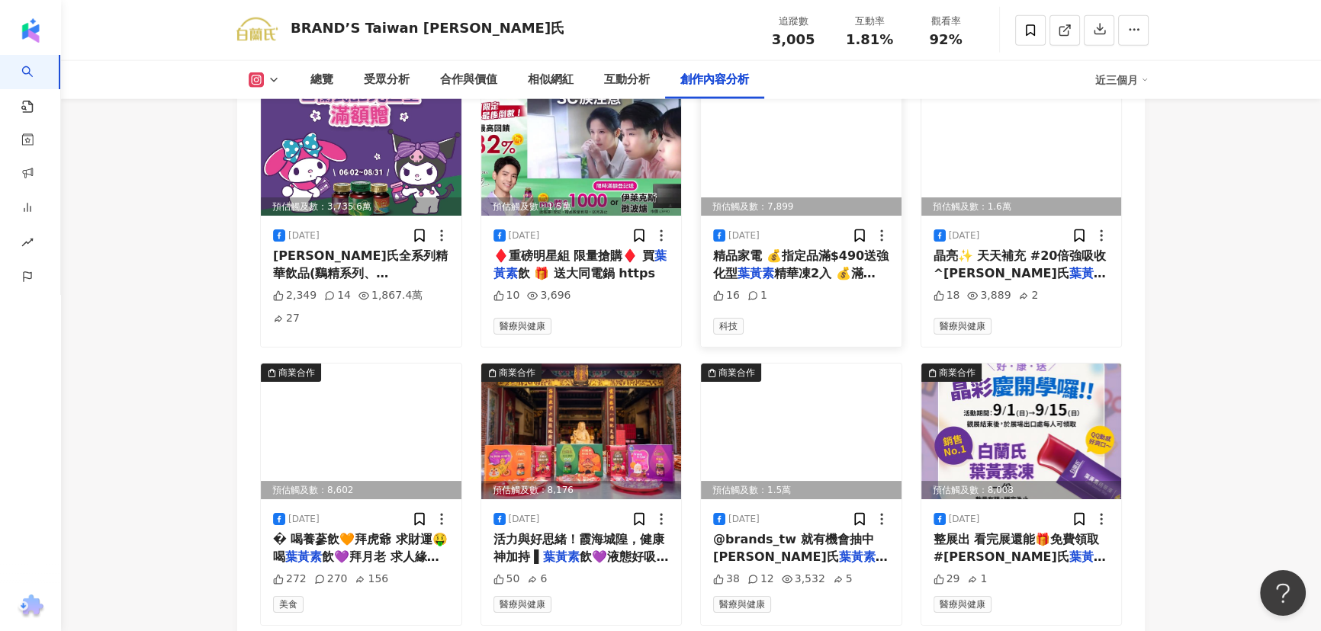
scroll to position [5132, 0]
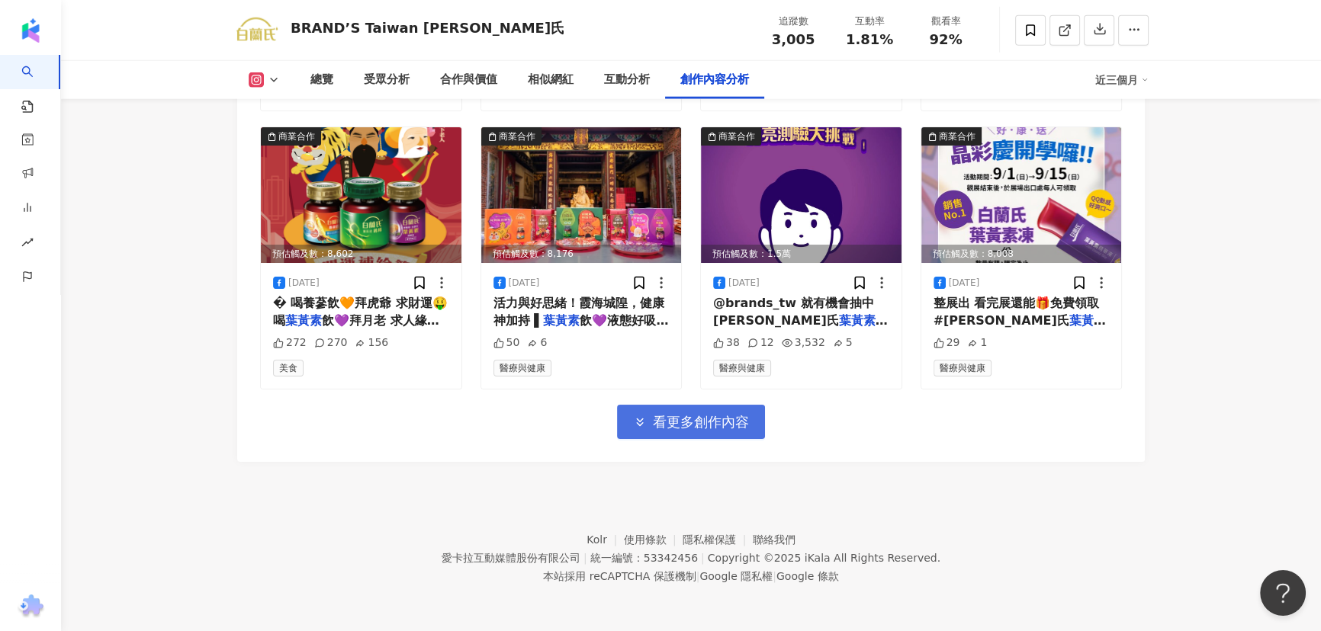
click at [747, 425] on span "看更多創作內容" at bounding box center [701, 422] width 96 height 17
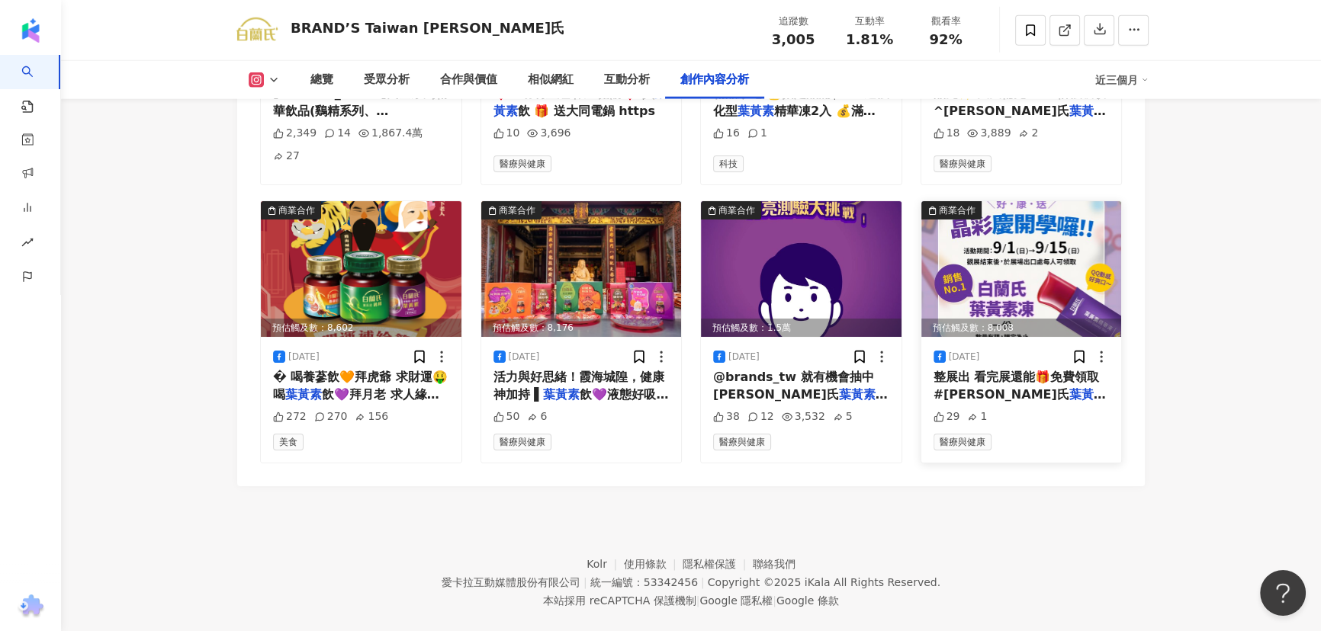
scroll to position [5083, 0]
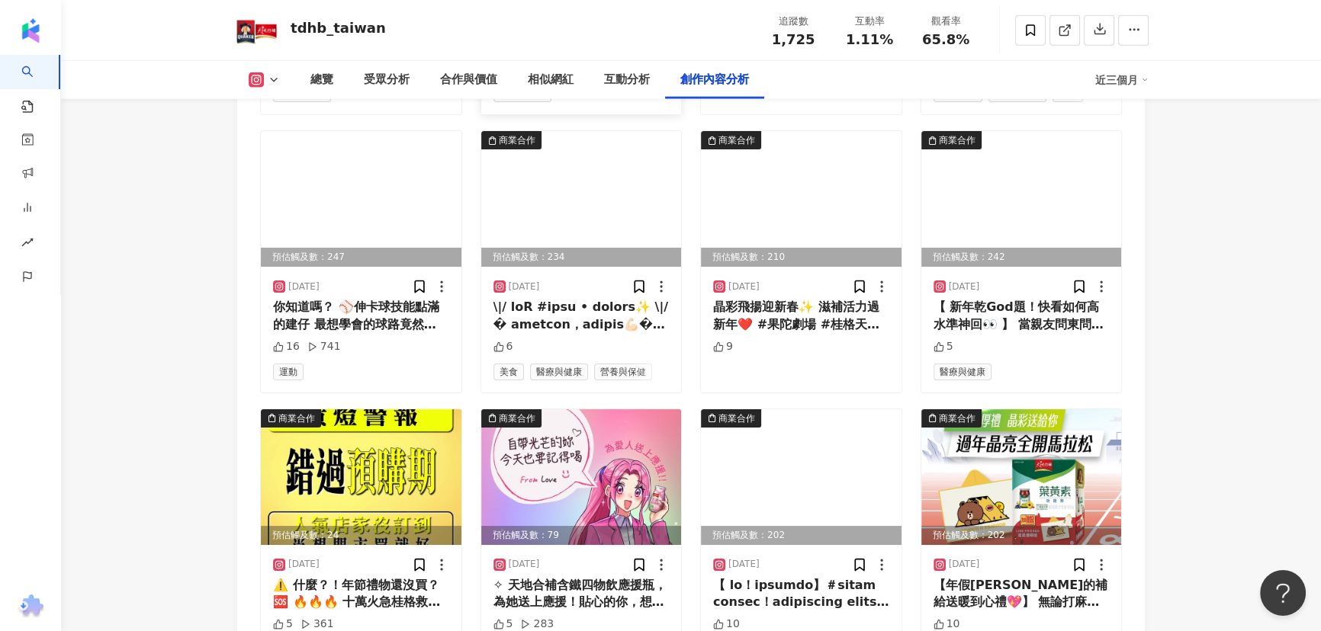
scroll to position [5030, 0]
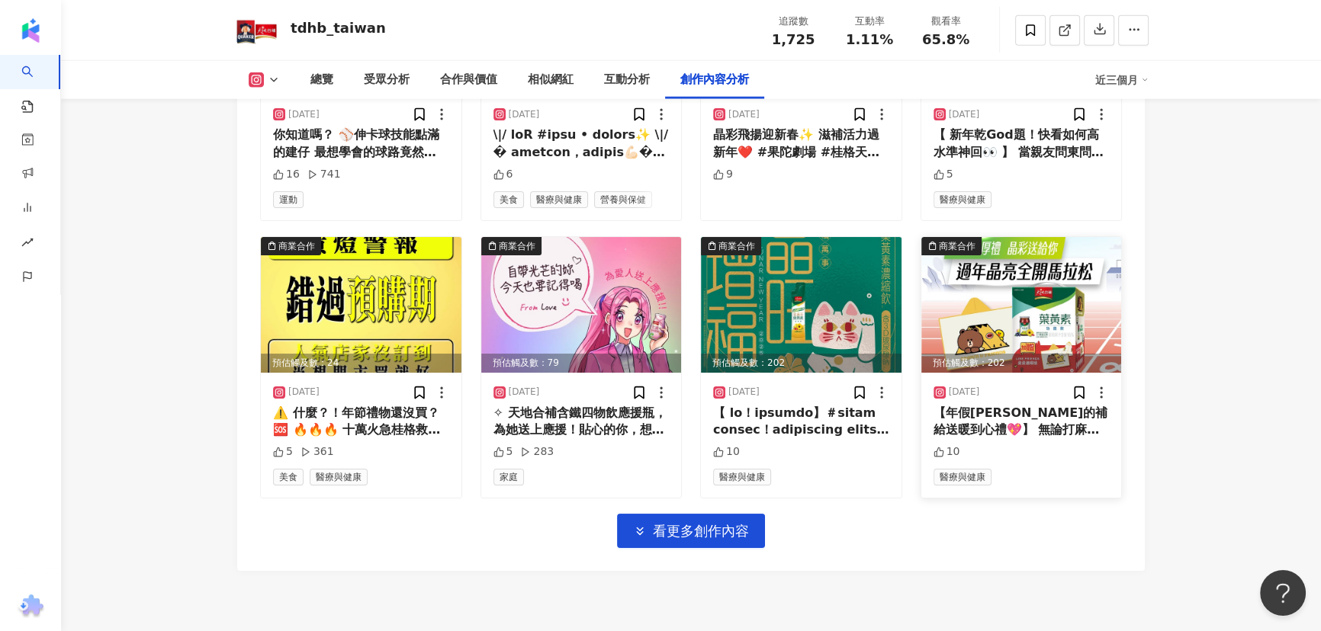
click at [1023, 295] on img at bounding box center [1021, 305] width 201 height 136
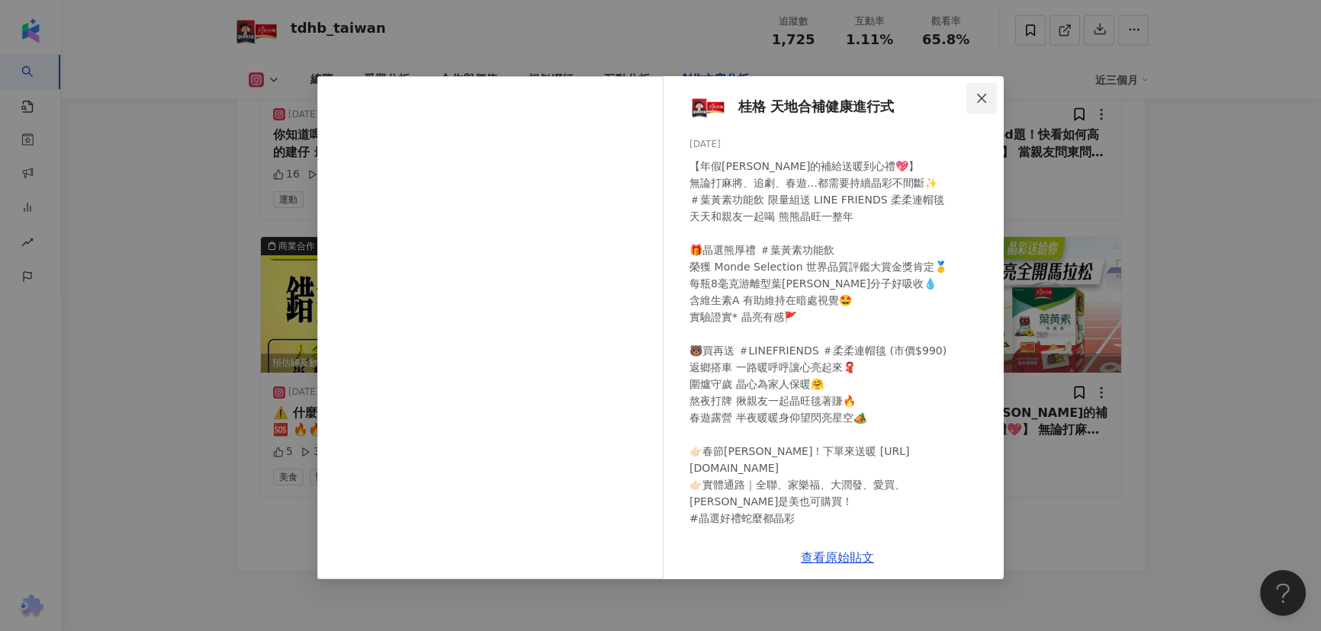
click at [975, 95] on icon "close" at bounding box center [981, 98] width 12 height 12
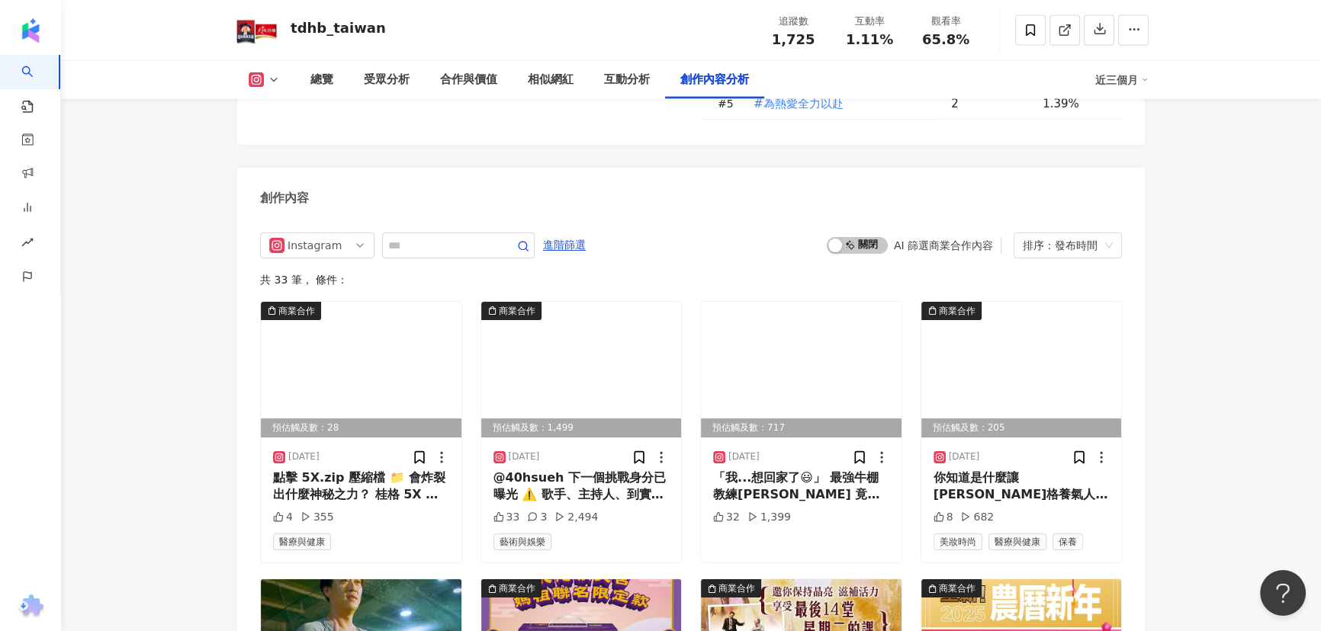
scroll to position [4476, 0]
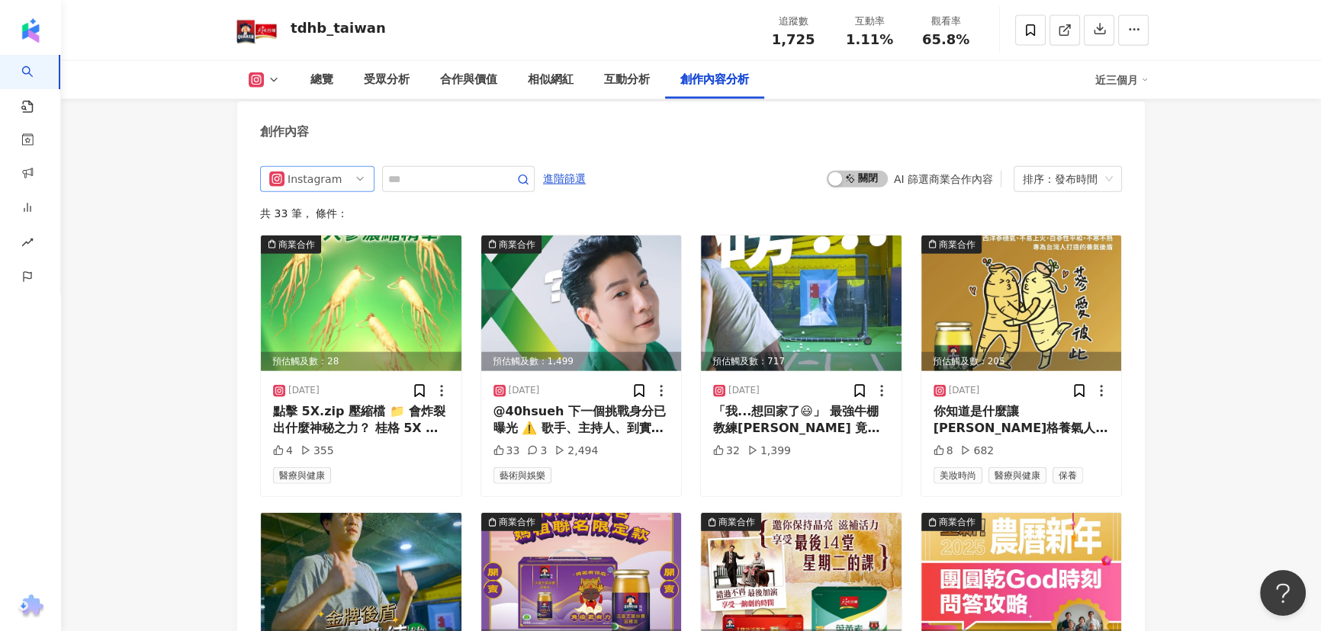
click at [329, 167] on div "Instagram" at bounding box center [312, 179] width 50 height 24
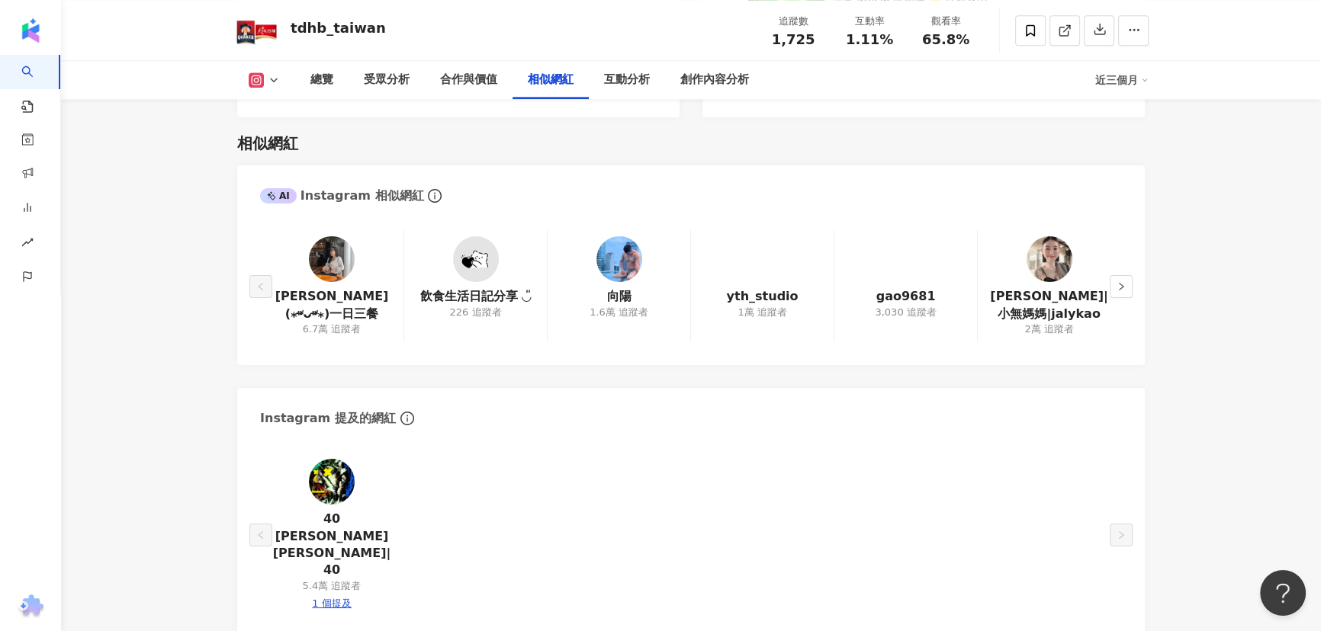
scroll to position [2049, 0]
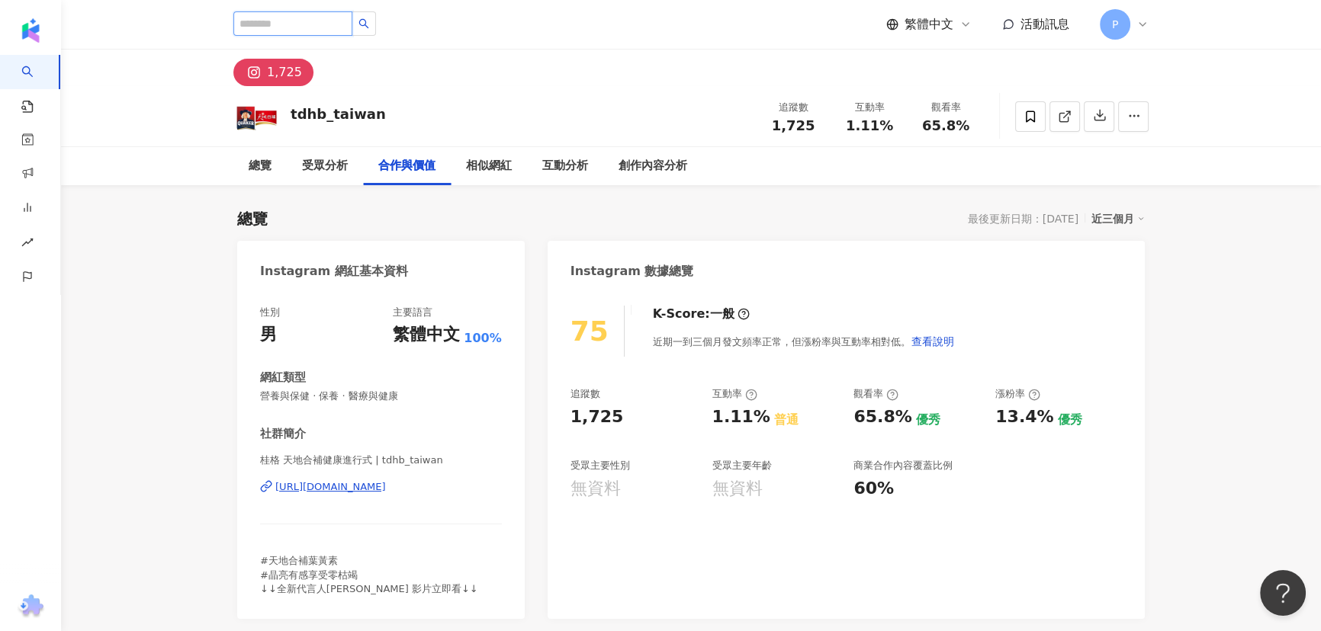
click at [346, 22] on input "search" at bounding box center [292, 23] width 119 height 24
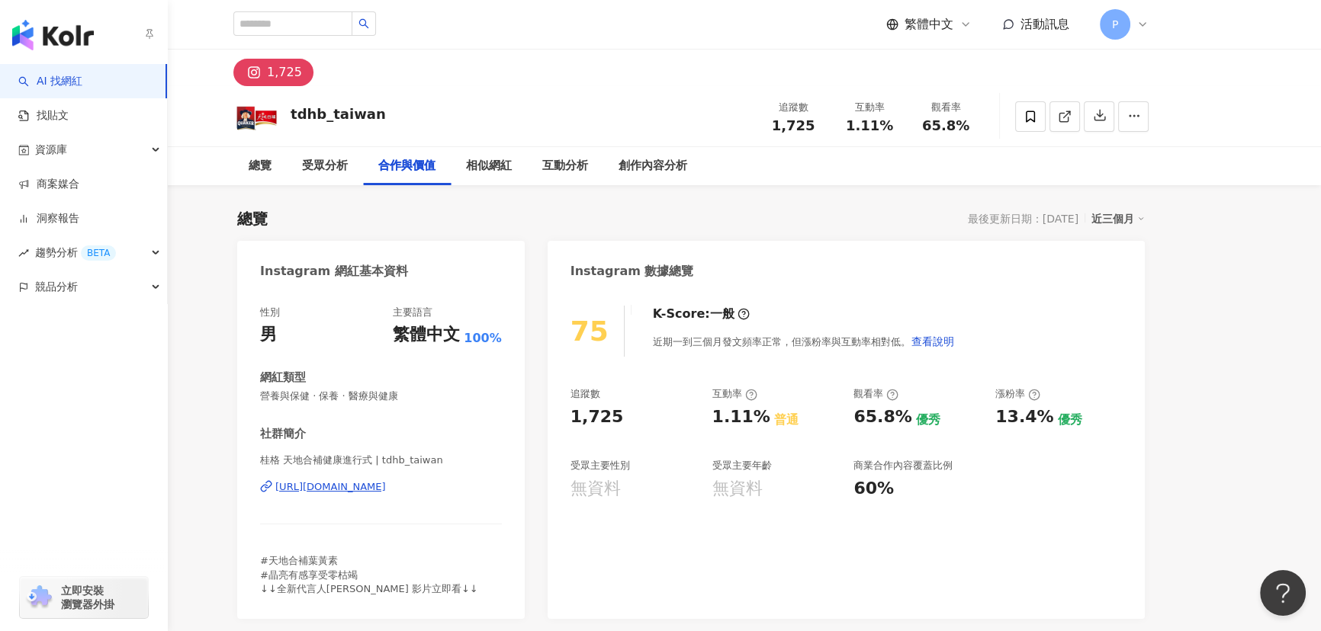
click at [63, 79] on link "AI 找網紅" at bounding box center [50, 81] width 64 height 15
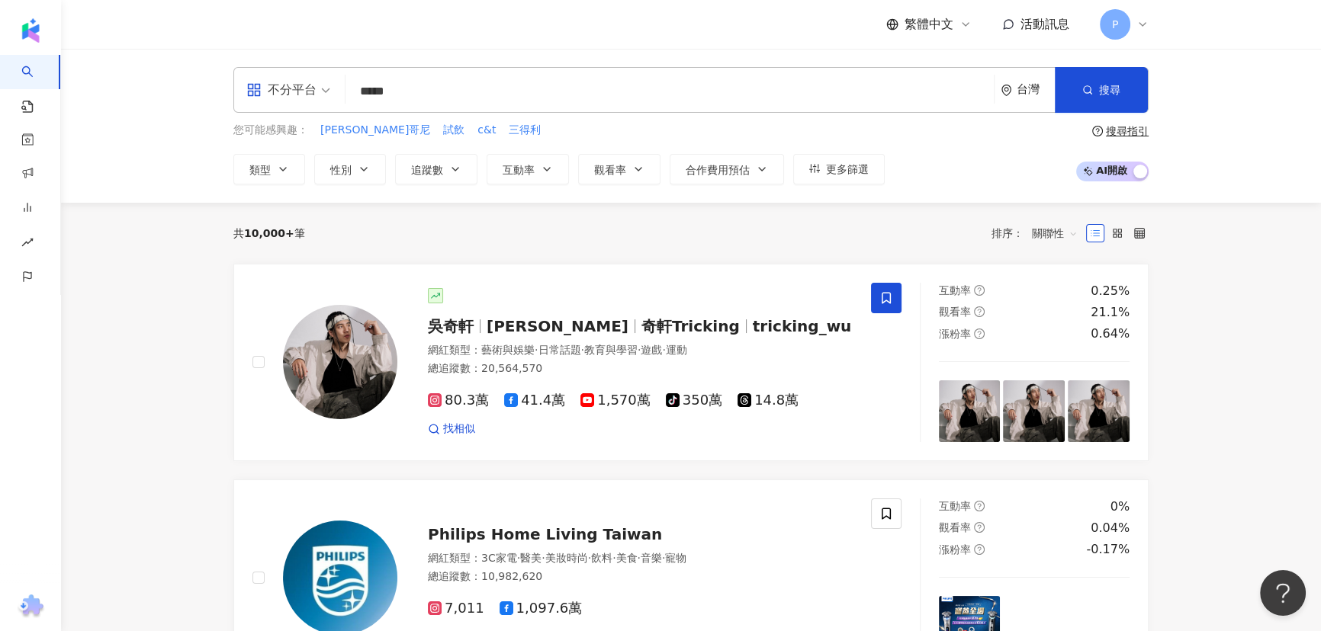
type input "****"
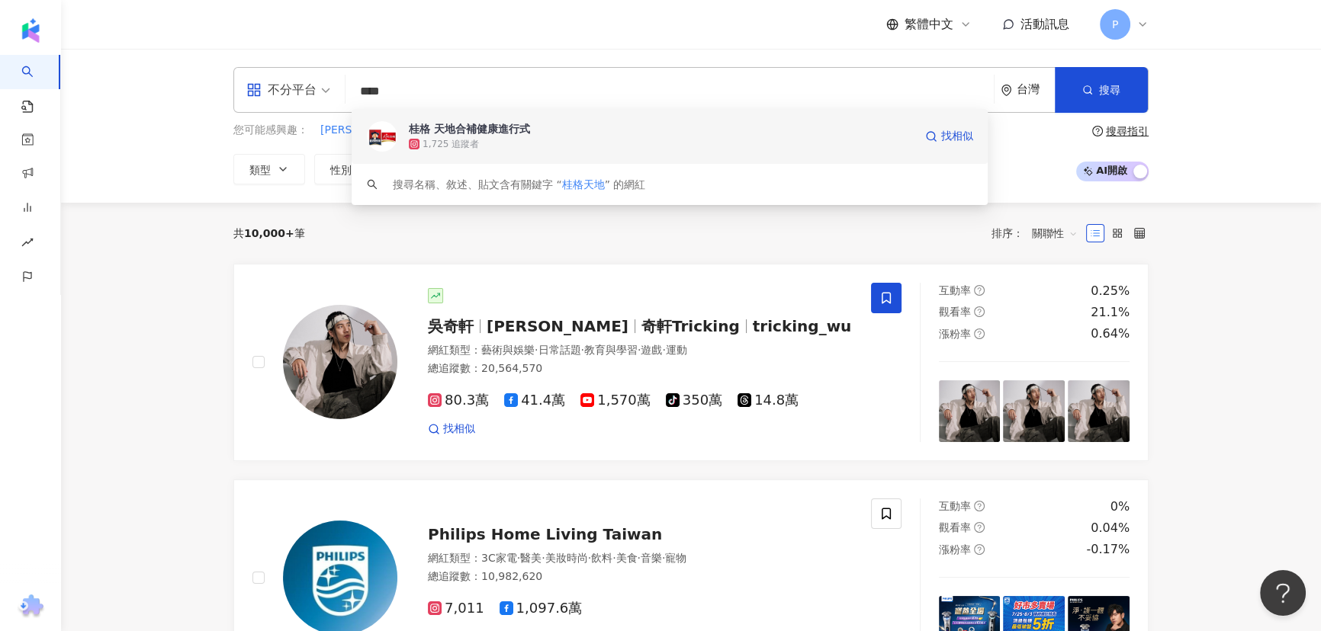
click at [581, 141] on div "1,725 追蹤者" at bounding box center [661, 143] width 505 height 15
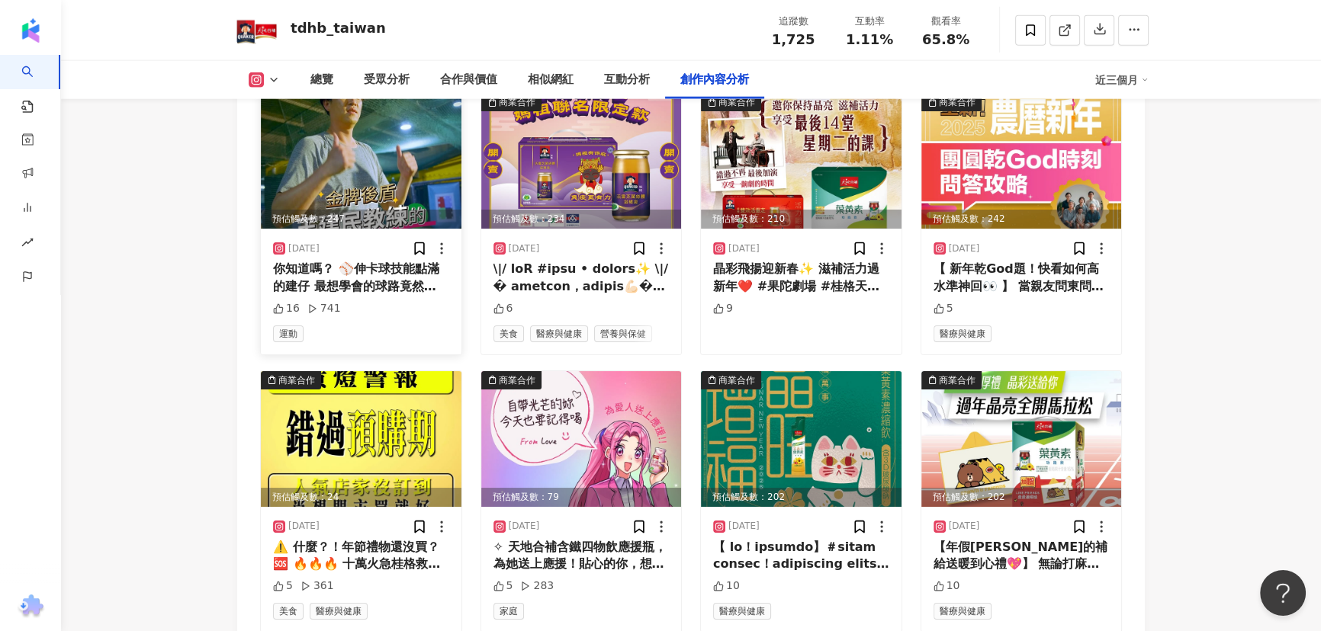
scroll to position [5060, 0]
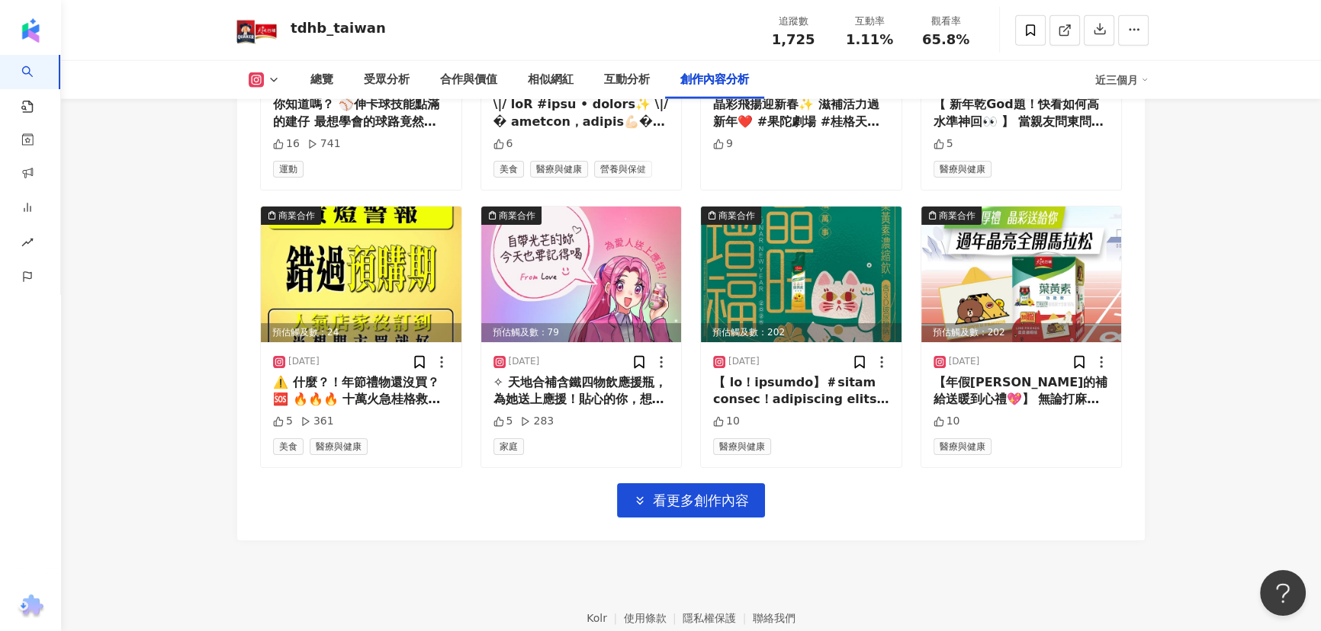
click at [264, 76] on button at bounding box center [264, 79] width 62 height 15
click at [392, 471] on div "商業合作 預估觸及數：28 2025/6/10 點擊 5X.zip 壓縮檔 📁 會炸裂出什麼神秘之力？ 桂格 5X 人蔘，小小一條 給你 100%* 精萃 5…" at bounding box center [691, 84] width 862 height 868
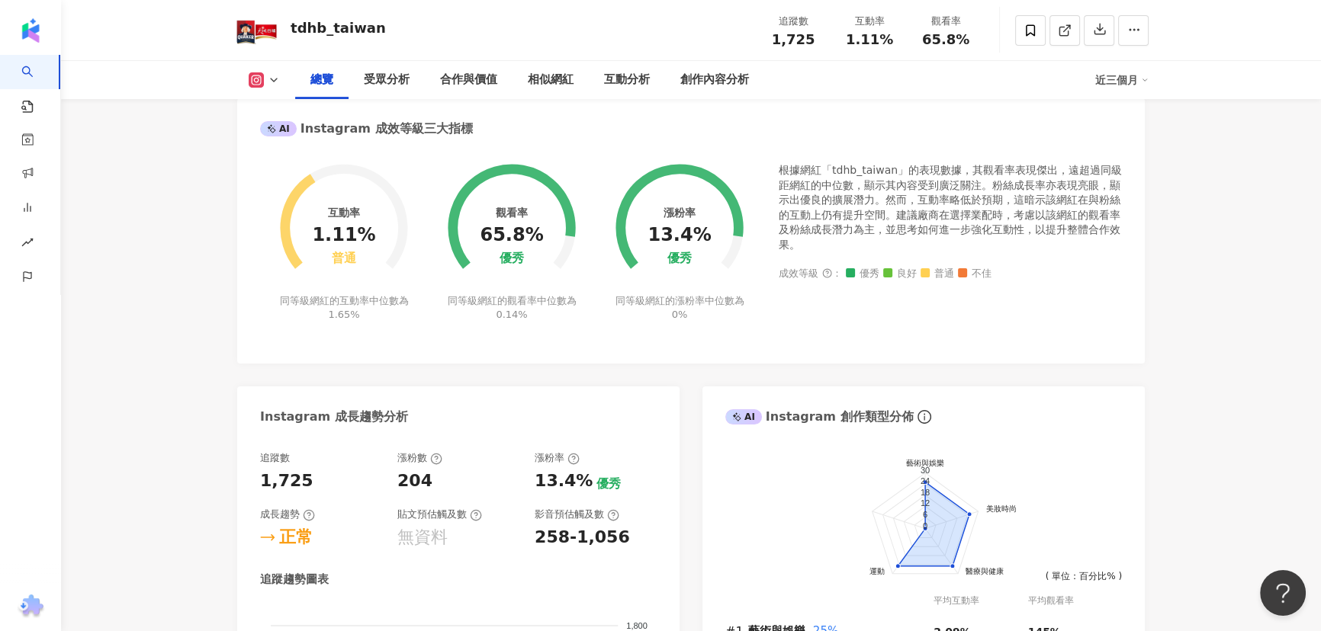
scroll to position [0, 0]
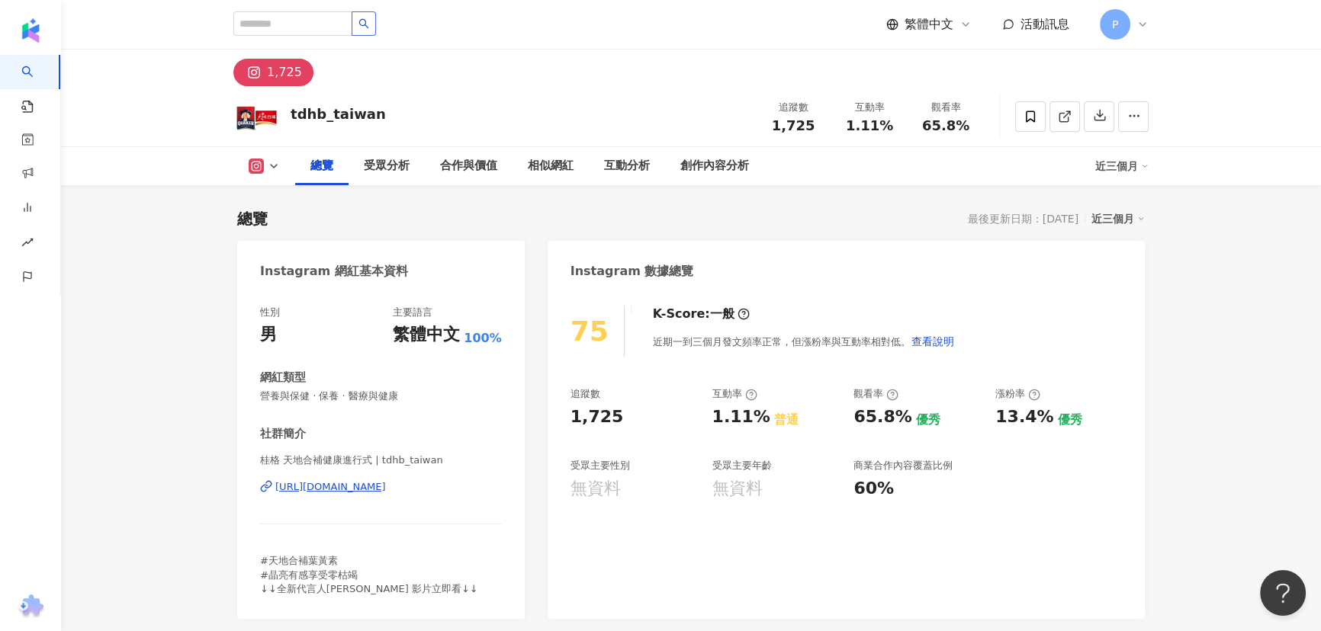
click at [369, 24] on icon "search" at bounding box center [364, 24] width 10 height 10
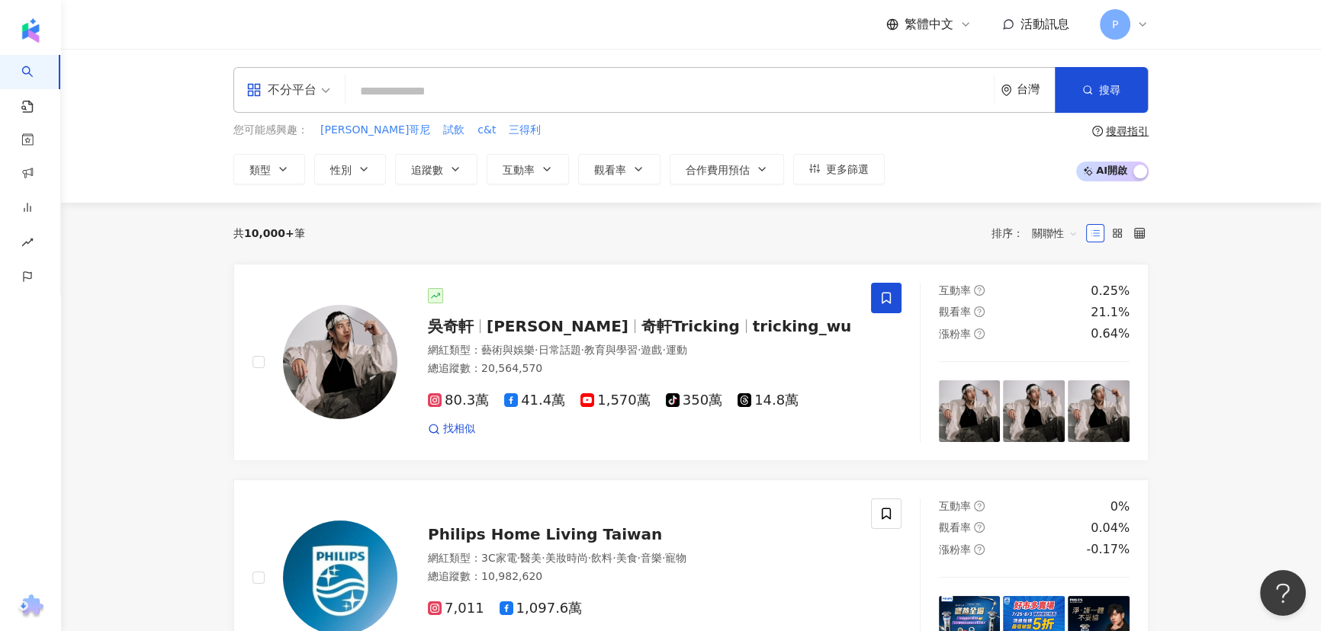
click at [470, 98] on input "search" at bounding box center [670, 91] width 636 height 29
click at [282, 98] on div "不分平台" at bounding box center [281, 90] width 70 height 24
click at [490, 87] on input "search" at bounding box center [670, 91] width 636 height 29
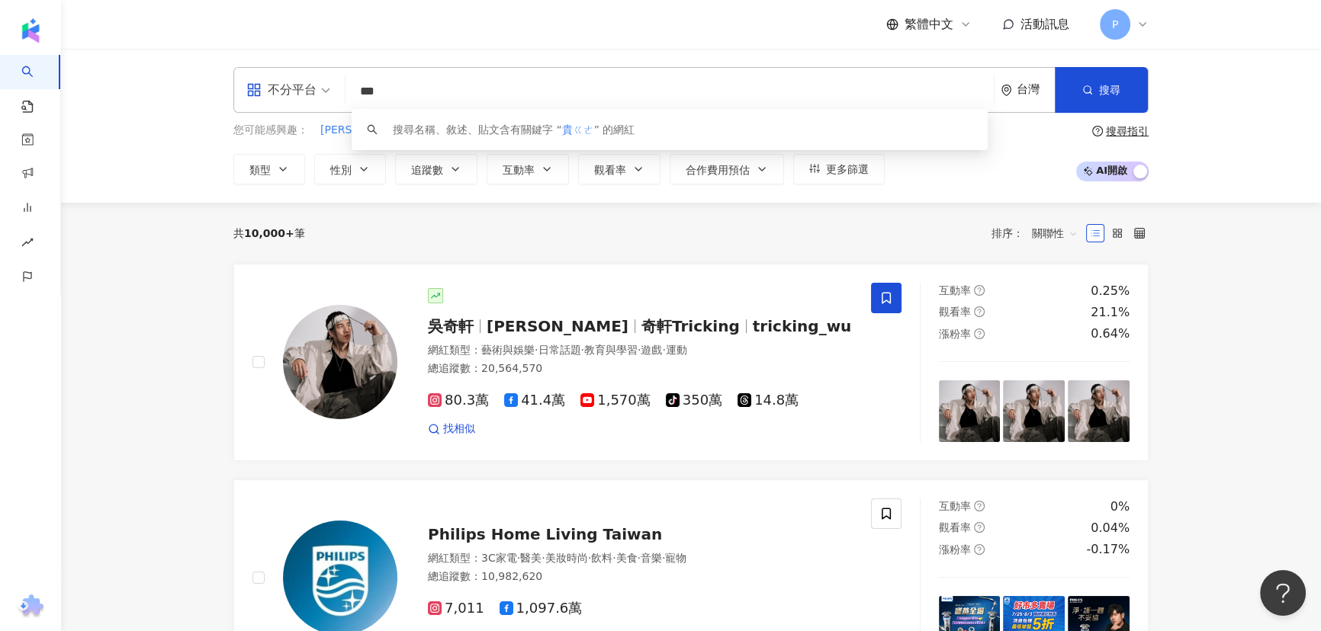
type input "**"
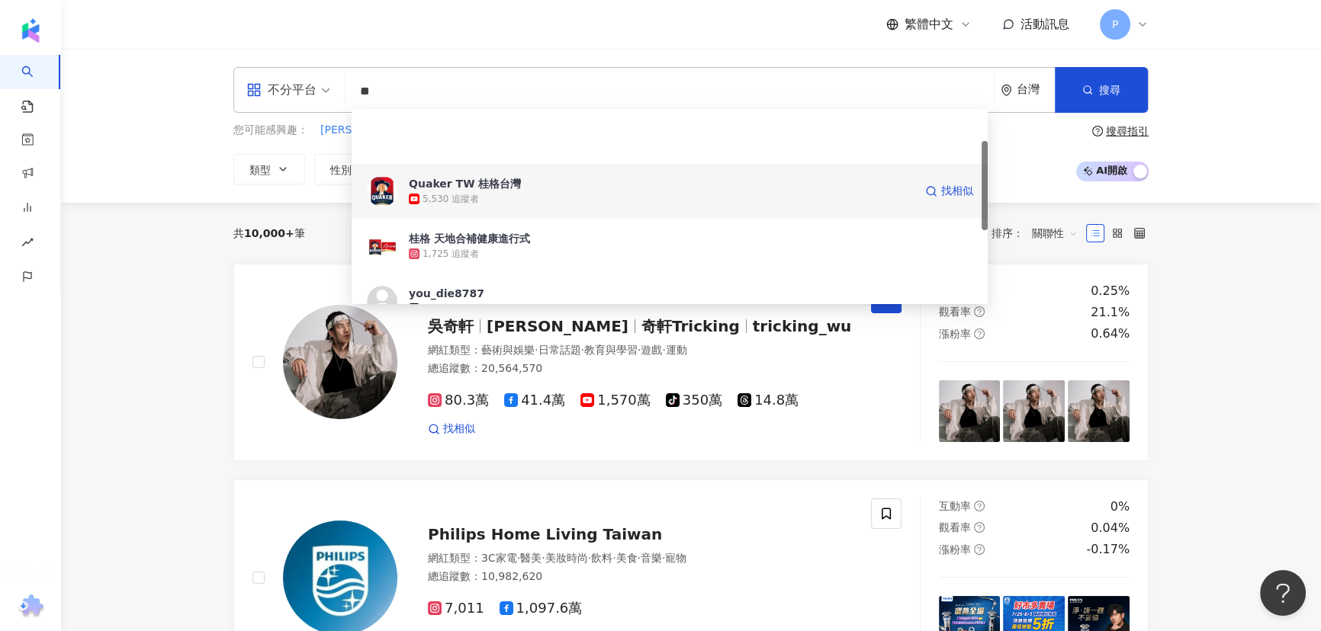
scroll to position [69, 0]
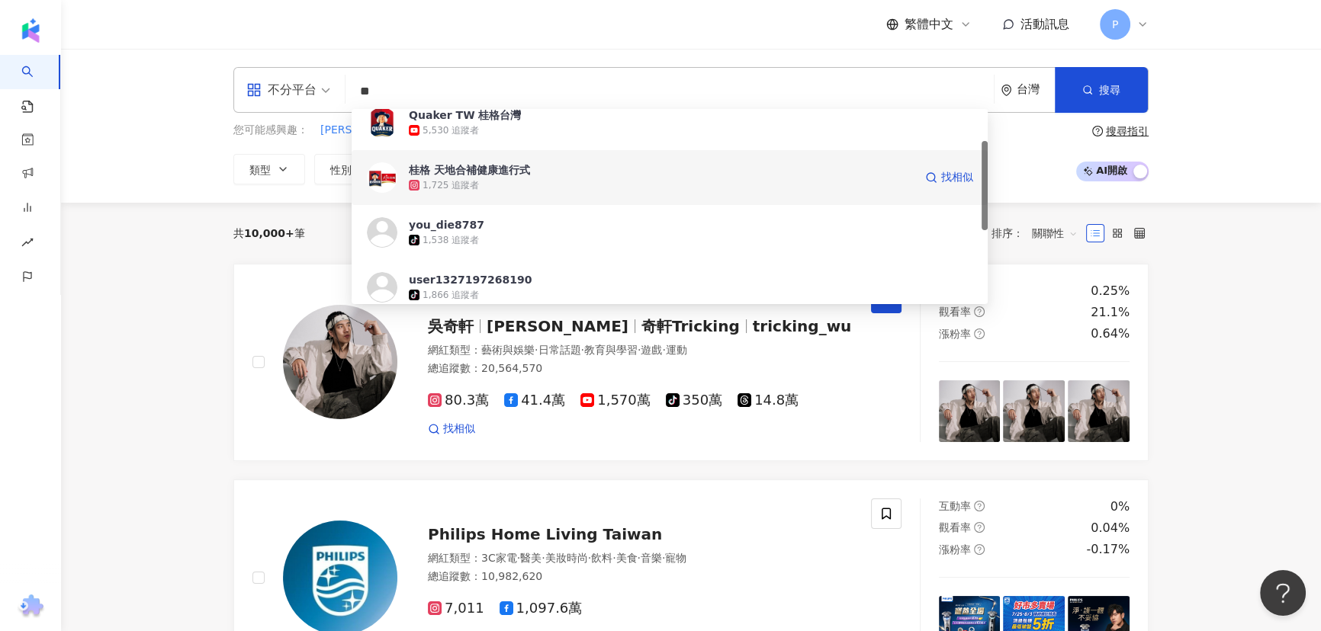
click at [478, 179] on div "1,725 追蹤者" at bounding box center [661, 185] width 505 height 15
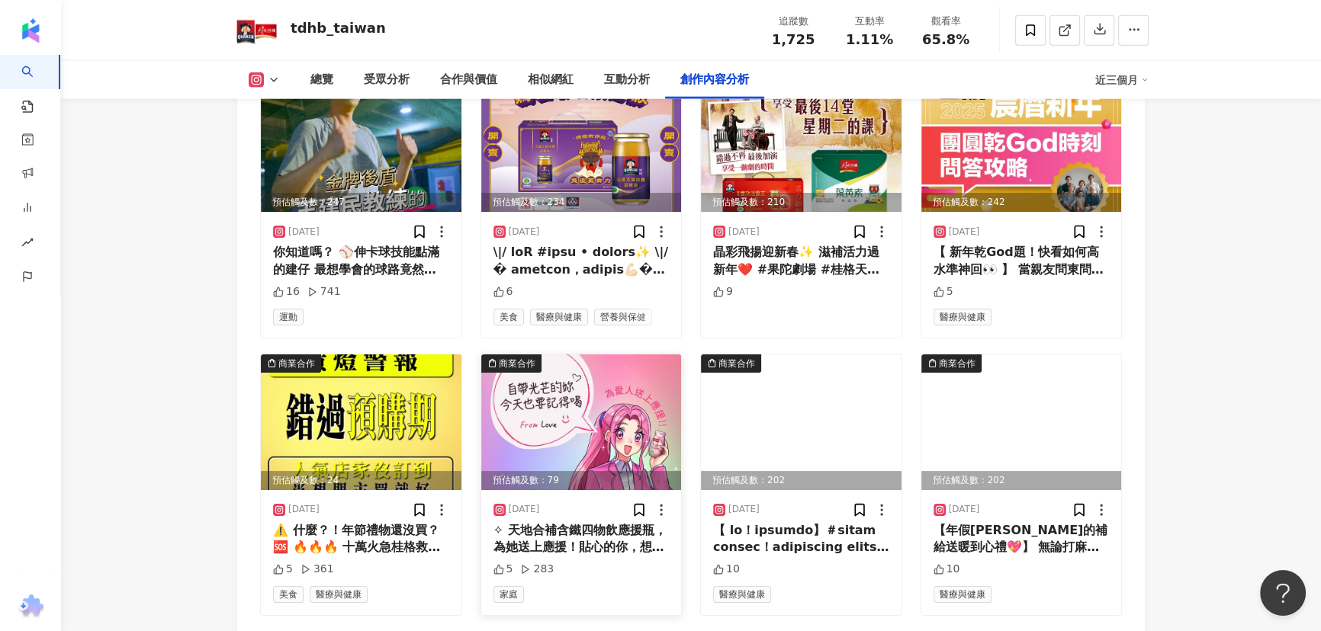
scroll to position [4822, 0]
